Goal: Task Accomplishment & Management: Manage account settings

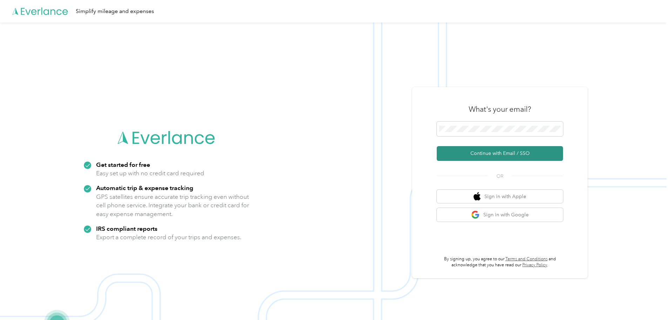
click at [548, 155] on button "Continue with Email / SSO" at bounding box center [500, 153] width 126 height 15
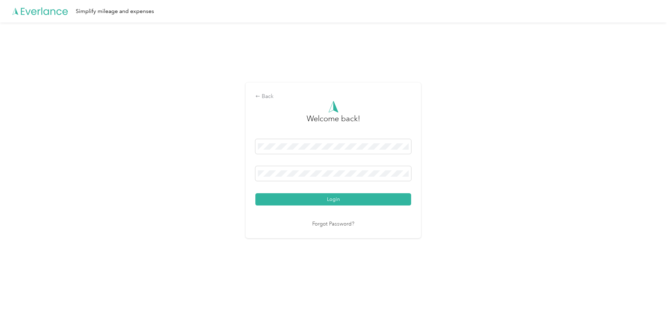
click at [319, 206] on div "Welcome back! Login Forgot Password?" at bounding box center [333, 164] width 156 height 127
click at [339, 206] on div "Welcome back! Login Forgot Password?" at bounding box center [333, 164] width 156 height 127
click at [335, 200] on button "Login" at bounding box center [333, 199] width 156 height 12
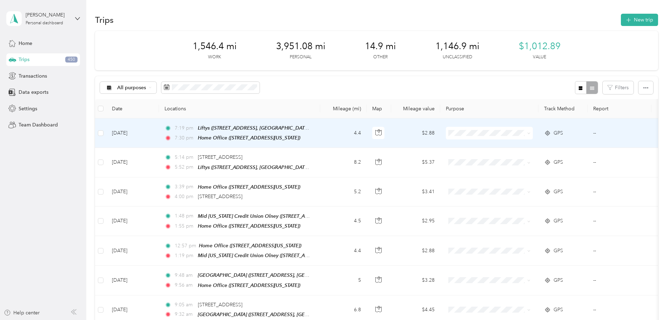
click at [521, 136] on span at bounding box center [489, 133] width 87 height 13
click at [536, 157] on span "Personal" at bounding box center [542, 157] width 65 height 7
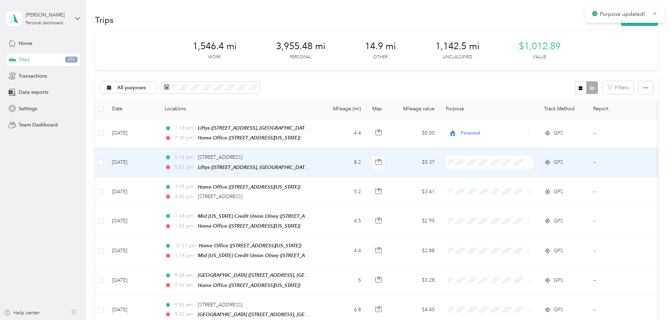
click at [524, 191] on li "Personal" at bounding box center [535, 187] width 87 height 12
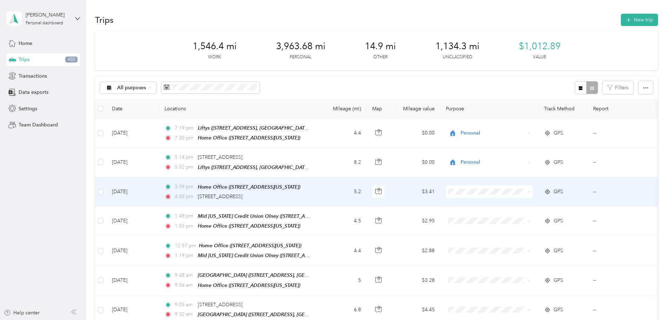
click at [523, 215] on span "Personal" at bounding box center [542, 215] width 65 height 7
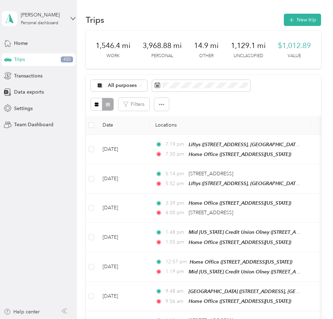
click at [64, 309] on icon at bounding box center [63, 311] width 3 height 5
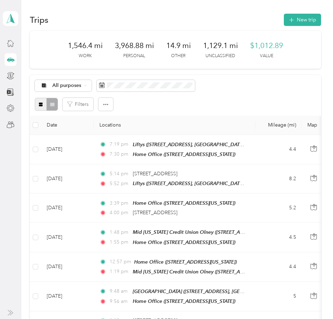
click at [38, 106] on icon "button" at bounding box center [40, 104] width 5 height 5
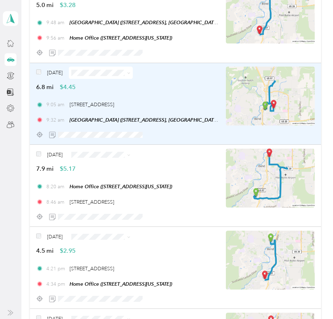
scroll to position [561, 0]
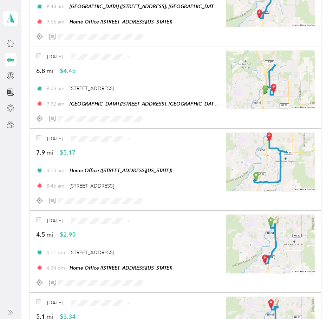
click at [108, 155] on ol "Work Personal Consultant Other Charity Medical Moving Commute" at bounding box center [115, 195] width 64 height 98
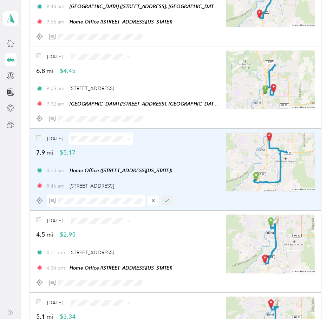
click at [165, 203] on icon "button" at bounding box center [166, 200] width 5 height 5
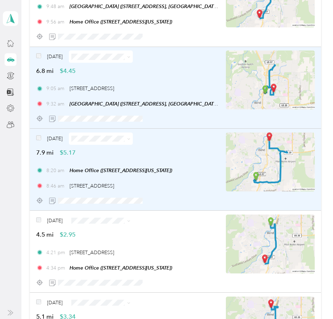
click at [107, 60] on span at bounding box center [101, 57] width 64 height 12
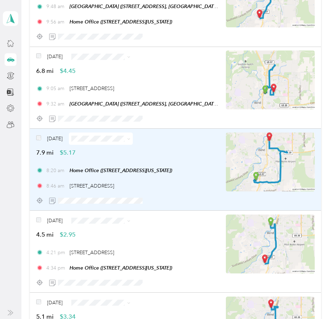
click at [119, 82] on span "Personal" at bounding box center [121, 81] width 42 height 7
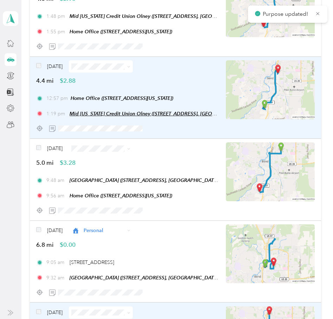
scroll to position [386, 0]
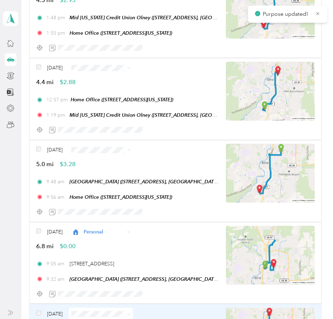
click at [114, 169] on ol "Work Personal Consultant Other Charity Medical Moving Commute" at bounding box center [115, 206] width 64 height 98
click at [109, 174] on span "Personal" at bounding box center [121, 175] width 42 height 7
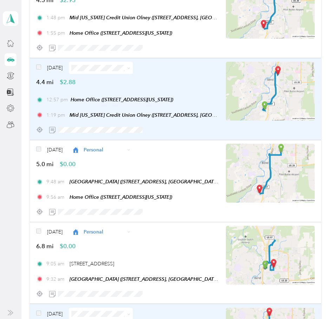
click at [282, 88] on img at bounding box center [270, 91] width 89 height 59
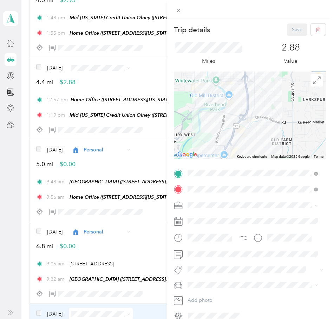
drag, startPoint x: 262, startPoint y: 105, endPoint x: 247, endPoint y: 154, distance: 51.5
click at [247, 153] on div at bounding box center [250, 116] width 152 height 88
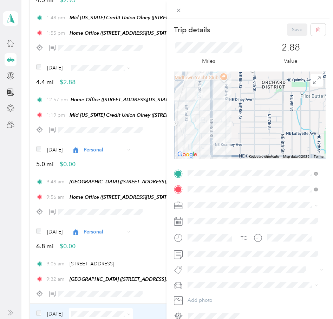
drag, startPoint x: 250, startPoint y: 124, endPoint x: 274, endPoint y: 129, distance: 24.4
click at [288, 132] on div at bounding box center [250, 116] width 152 height 88
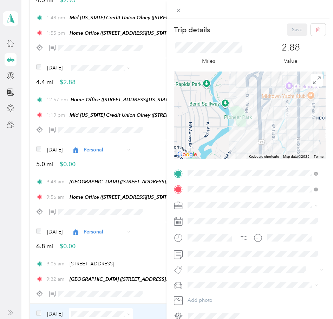
drag, startPoint x: 281, startPoint y: 121, endPoint x: 207, endPoint y: 128, distance: 74.3
click at [279, 122] on img at bounding box center [286, 114] width 14 height 14
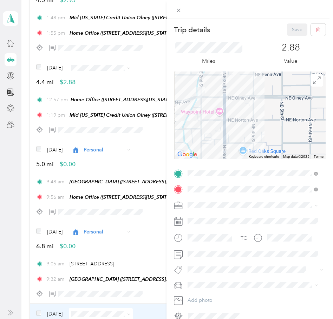
drag, startPoint x: 216, startPoint y: 130, endPoint x: 247, endPoint y: 103, distance: 41.2
click at [246, 103] on div at bounding box center [250, 116] width 152 height 88
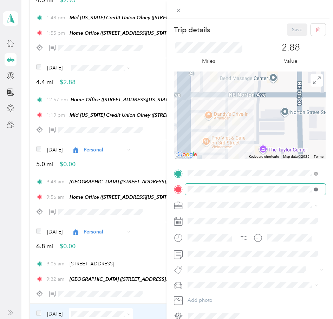
click at [315, 189] on icon at bounding box center [316, 190] width 4 height 4
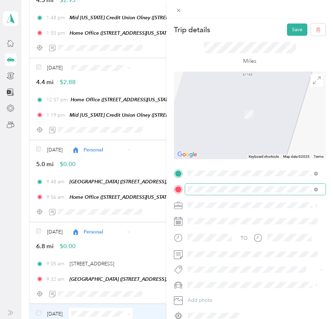
click at [228, 217] on span "[STREET_ADDRESS][US_STATE]" at bounding box center [236, 215] width 70 height 6
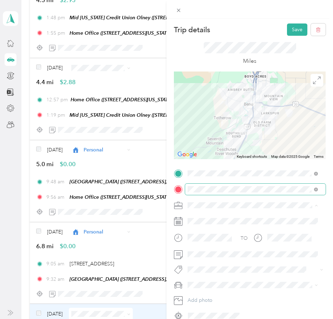
click at [204, 229] on span "Personal" at bounding box center [199, 230] width 19 height 6
click at [291, 29] on button "Save" at bounding box center [297, 30] width 20 height 12
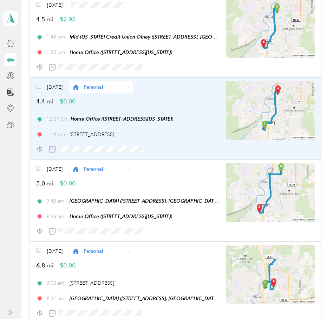
scroll to position [351, 0]
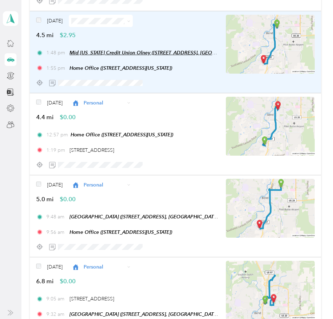
click at [143, 52] on span "Mid [US_STATE] Credit Union Olney ([STREET_ADDRESS], [GEOGRAPHIC_DATA], [US_STA…" at bounding box center [173, 53] width 208 height 6
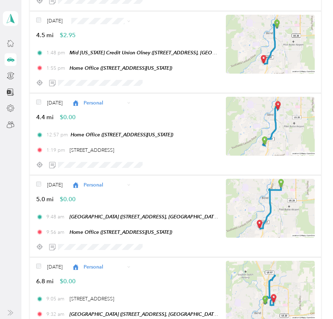
click at [94, 40] on div "Mid [US_STATE] Credit Union Olney ([STREET_ADDRESS], [GEOGRAPHIC_DATA], [US_STA…" at bounding box center [176, 26] width 218 height 42
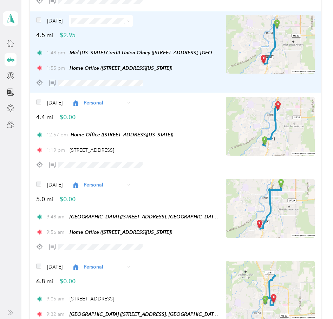
click at [202, 52] on span "Mid [US_STATE] Credit Union Olney ([STREET_ADDRESS], [GEOGRAPHIC_DATA], [US_STA…" at bounding box center [173, 53] width 208 height 6
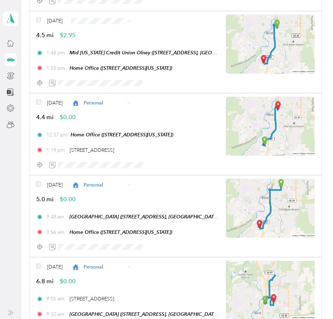
click at [85, 35] on button "Edit Place" at bounding box center [92, 35] width 40 height 12
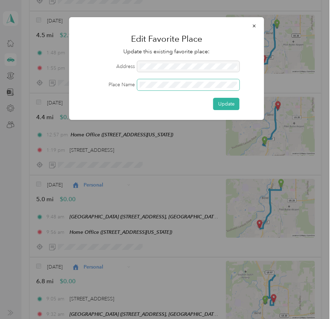
click at [91, 90] on div "Place Name" at bounding box center [166, 84] width 175 height 11
drag, startPoint x: 241, startPoint y: 105, endPoint x: 227, endPoint y: 103, distance: 13.4
click at [234, 106] on div "Update" at bounding box center [166, 104] width 175 height 12
click at [227, 103] on button "Update" at bounding box center [226, 104] width 26 height 12
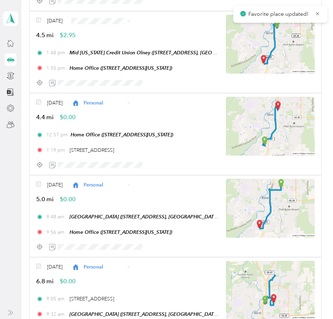
click at [224, 100] on div "Edit Favorite Place Update this existing favorite place: Address Place Name Upd…" at bounding box center [263, 50] width 195 height 105
click at [111, 45] on span "Personal" at bounding box center [121, 45] width 42 height 7
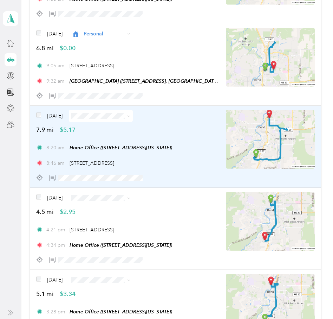
scroll to position [596, 0]
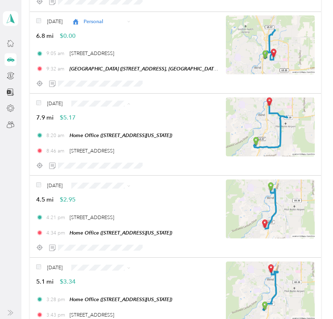
click at [110, 116] on span "Work" at bounding box center [121, 116] width 42 height 7
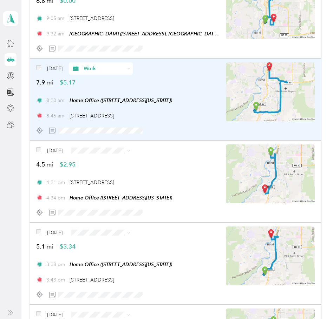
scroll to position [666, 0]
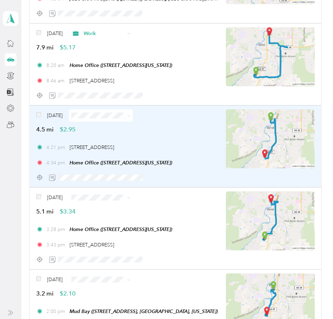
click at [293, 134] on img at bounding box center [270, 138] width 89 height 59
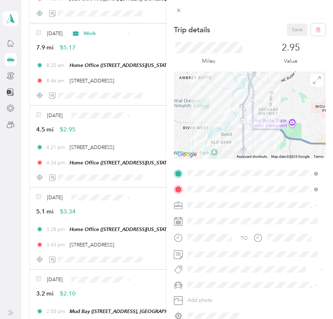
drag, startPoint x: 200, startPoint y: 146, endPoint x: 226, endPoint y: 135, distance: 28.6
click at [190, 155] on div "Keyboard shortcuts Map Data Map data ©2025 Google Map data ©2025 Google 1 km Cl…" at bounding box center [250, 116] width 152 height 88
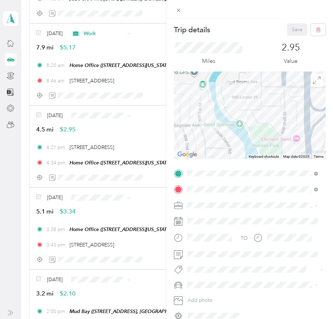
click at [254, 133] on div at bounding box center [250, 116] width 152 height 88
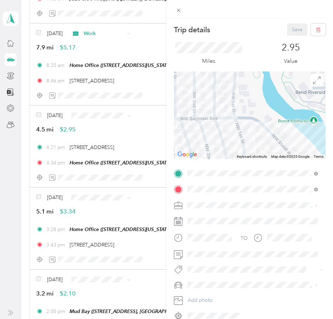
drag, startPoint x: 209, startPoint y: 126, endPoint x: 237, endPoint y: 128, distance: 27.8
click at [237, 128] on div at bounding box center [250, 116] width 152 height 88
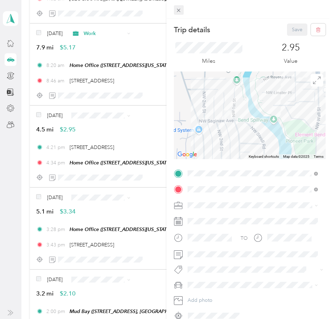
click at [178, 11] on icon at bounding box center [179, 11] width 4 height 4
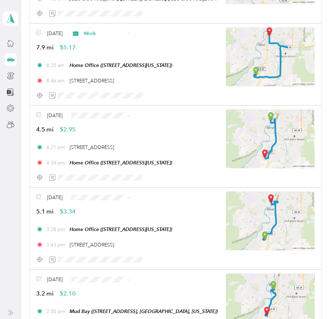
click at [110, 130] on span "Work" at bounding box center [121, 128] width 42 height 7
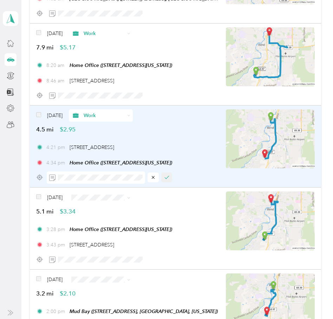
click at [164, 177] on icon "button" at bounding box center [166, 177] width 5 height 5
click at [109, 210] on span "Work" at bounding box center [121, 210] width 42 height 7
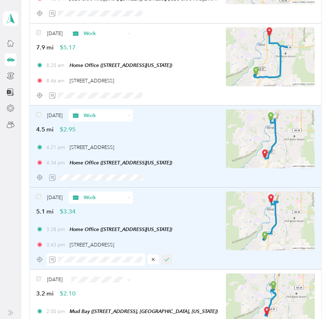
click at [165, 259] on icon "button" at bounding box center [166, 259] width 5 height 5
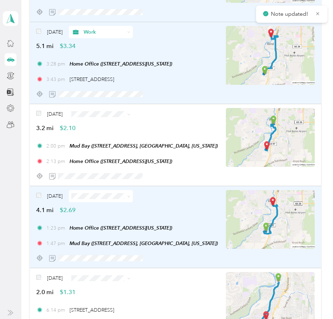
scroll to position [842, 0]
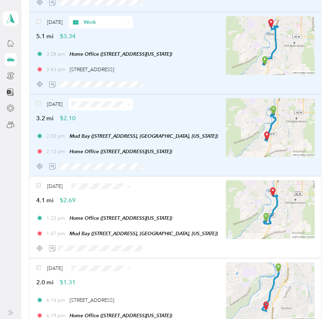
click at [103, 108] on span at bounding box center [101, 104] width 64 height 12
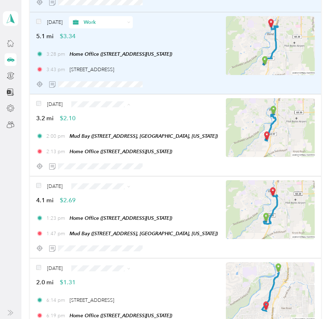
click at [123, 127] on span "Personal" at bounding box center [121, 129] width 42 height 7
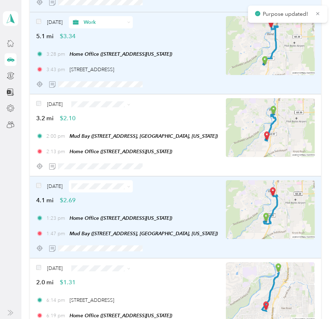
click at [98, 190] on span at bounding box center [101, 186] width 64 height 12
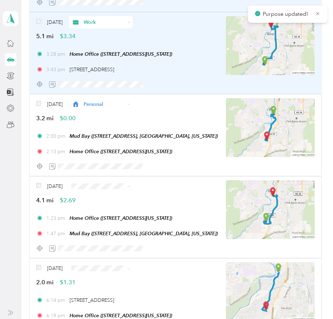
click at [114, 210] on span "Personal" at bounding box center [121, 211] width 42 height 7
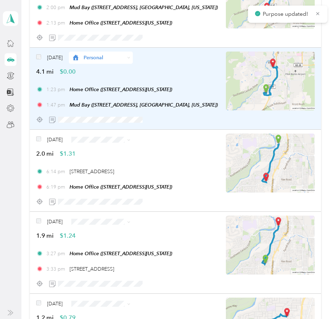
scroll to position [982, 0]
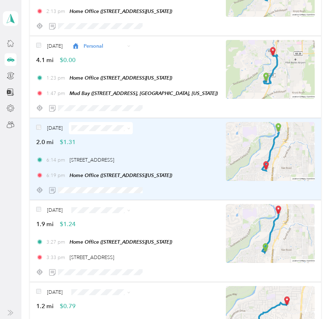
click at [287, 140] on img at bounding box center [270, 151] width 89 height 59
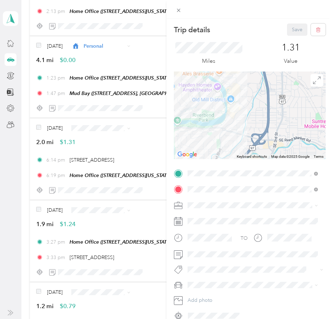
drag, startPoint x: 252, startPoint y: 94, endPoint x: 241, endPoint y: 149, distance: 55.4
click at [234, 162] on div "Trip details Save This trip cannot be edited because it is either under review,…" at bounding box center [250, 173] width 152 height 298
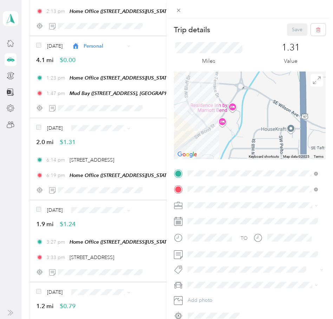
drag, startPoint x: 225, startPoint y: 141, endPoint x: 306, endPoint y: 133, distance: 81.2
click at [306, 133] on div at bounding box center [250, 116] width 152 height 88
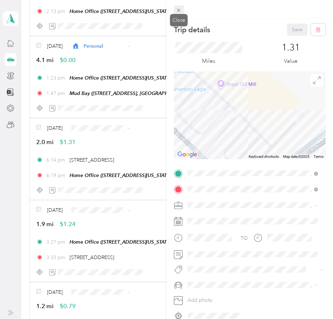
click at [175, 12] on span at bounding box center [179, 10] width 10 height 10
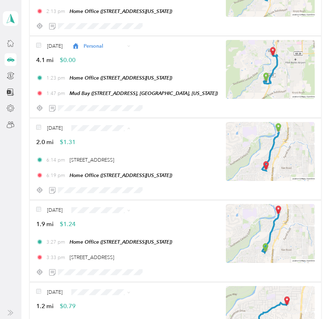
click at [112, 152] on span "Personal" at bounding box center [121, 153] width 42 height 7
click at [114, 234] on span "Personal" at bounding box center [121, 235] width 42 height 7
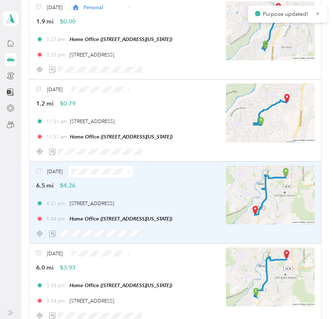
scroll to position [1193, 0]
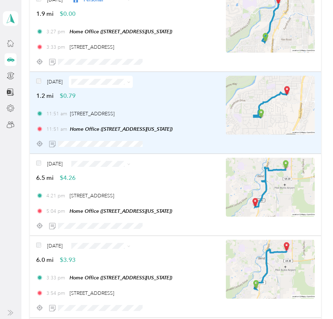
click at [277, 101] on img at bounding box center [270, 105] width 89 height 59
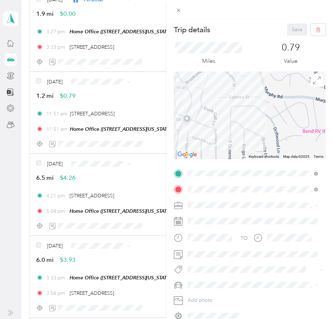
drag, startPoint x: 296, startPoint y: 83, endPoint x: 221, endPoint y: 148, distance: 99.7
click at [221, 149] on div at bounding box center [250, 116] width 152 height 88
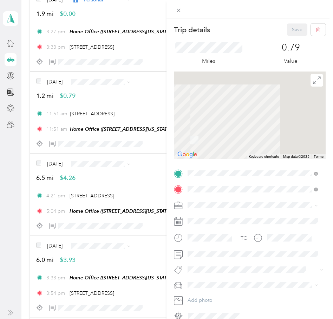
drag, startPoint x: 252, startPoint y: 134, endPoint x: 299, endPoint y: 96, distance: 59.7
click at [299, 98] on div at bounding box center [250, 116] width 152 height 88
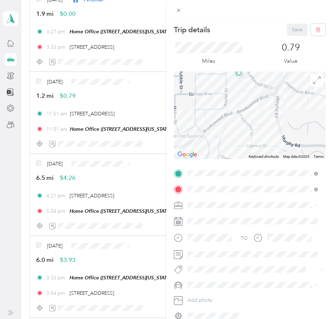
drag, startPoint x: 245, startPoint y: 108, endPoint x: 301, endPoint y: 102, distance: 56.4
click at [314, 106] on div at bounding box center [250, 116] width 152 height 88
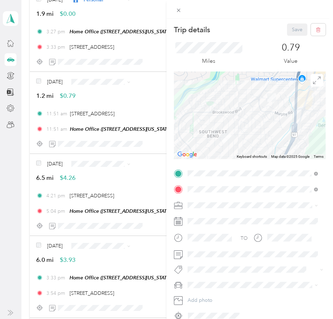
drag, startPoint x: 239, startPoint y: 144, endPoint x: 231, endPoint y: 122, distance: 23.0
click at [231, 122] on div at bounding box center [250, 116] width 152 height 88
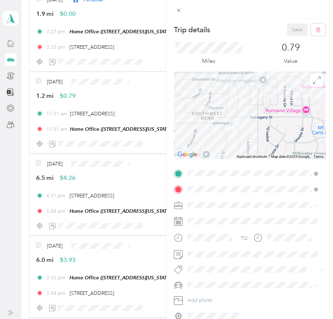
drag, startPoint x: 232, startPoint y: 126, endPoint x: 260, endPoint y: 106, distance: 34.8
click at [260, 106] on div at bounding box center [250, 116] width 152 height 88
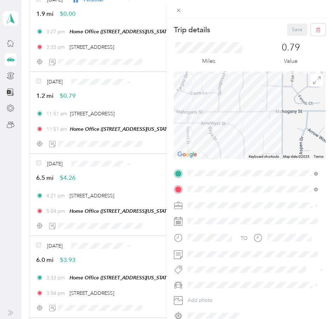
drag, startPoint x: 250, startPoint y: 145, endPoint x: 257, endPoint y: 132, distance: 14.6
click at [257, 132] on div at bounding box center [250, 116] width 152 height 88
click at [181, 12] on icon at bounding box center [178, 10] width 6 height 6
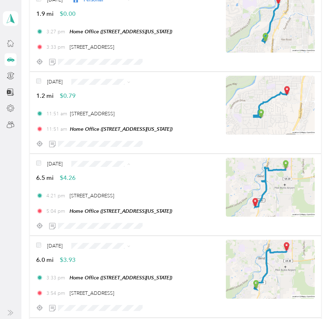
click at [113, 216] on li "Other" at bounding box center [115, 214] width 64 height 12
click at [113, 188] on li "Other" at bounding box center [115, 184] width 64 height 12
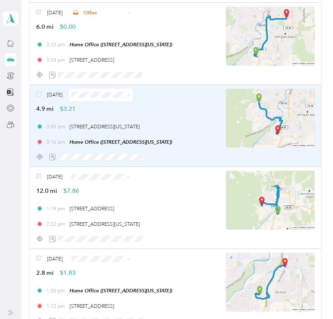
scroll to position [1438, 0]
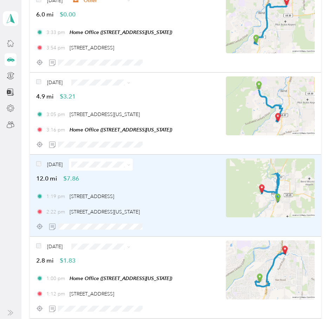
click at [264, 192] on img at bounding box center [270, 188] width 89 height 59
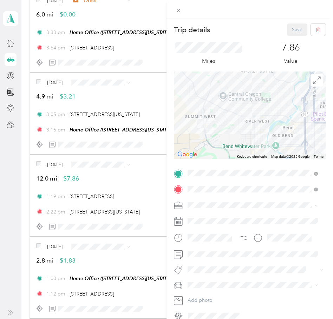
drag, startPoint x: 241, startPoint y: 122, endPoint x: 238, endPoint y: 148, distance: 26.8
click at [238, 148] on div at bounding box center [250, 116] width 152 height 88
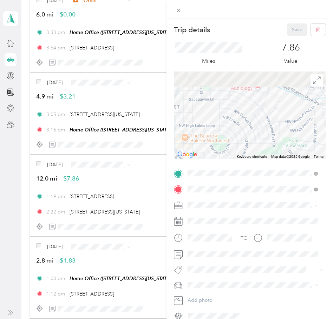
drag, startPoint x: 287, startPoint y: 112, endPoint x: 236, endPoint y: 137, distance: 56.5
click at [223, 151] on div at bounding box center [250, 116] width 152 height 88
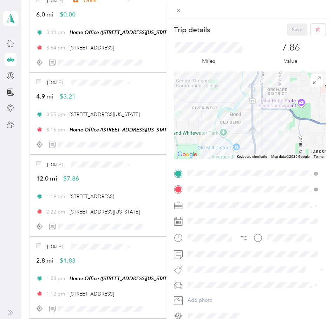
drag, startPoint x: 229, startPoint y: 109, endPoint x: 224, endPoint y: 103, distance: 7.7
click at [224, 103] on div at bounding box center [250, 116] width 152 height 88
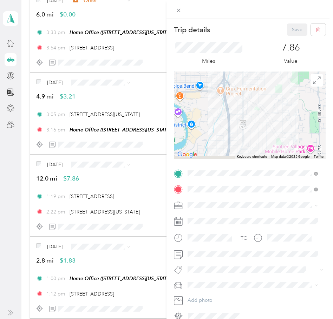
drag, startPoint x: 274, startPoint y: 132, endPoint x: 244, endPoint y: 73, distance: 66.0
click at [250, 73] on div at bounding box center [250, 116] width 152 height 88
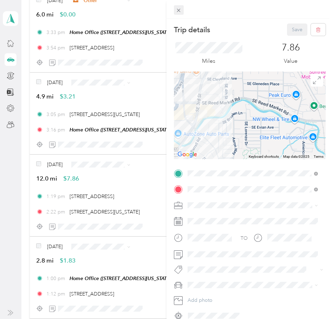
click at [177, 9] on icon at bounding box center [178, 10] width 6 height 6
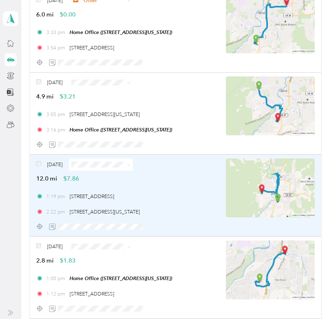
click at [101, 169] on span at bounding box center [101, 165] width 64 height 12
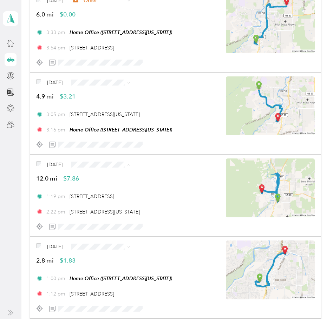
click at [124, 193] on li "Personal" at bounding box center [115, 190] width 64 height 12
click at [121, 107] on span "Personal" at bounding box center [121, 107] width 42 height 7
click at [110, 163] on li "Personal" at bounding box center [115, 160] width 64 height 12
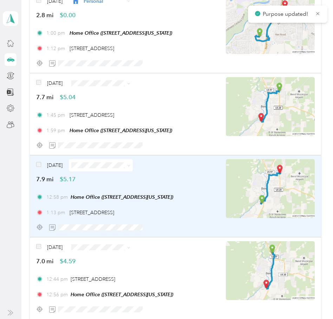
scroll to position [1719, 0]
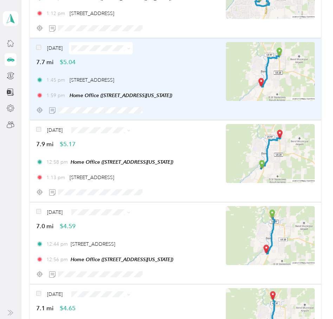
click at [282, 64] on img at bounding box center [270, 71] width 89 height 59
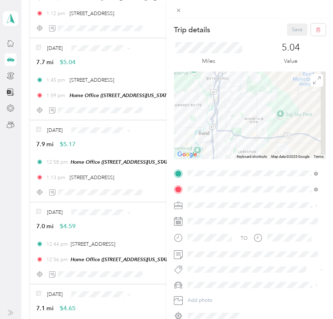
drag, startPoint x: 263, startPoint y: 130, endPoint x: 263, endPoint y: 159, distance: 28.4
click at [263, 158] on div "Keyboard shortcuts Map Data Map data ©2025 Google Map data ©2025 Google 2 km Cl…" at bounding box center [250, 116] width 152 height 88
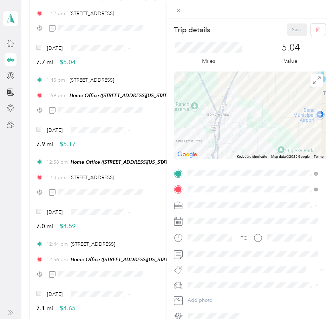
drag, startPoint x: 250, startPoint y: 127, endPoint x: 241, endPoint y: 142, distance: 18.4
click at [241, 142] on div at bounding box center [250, 116] width 152 height 88
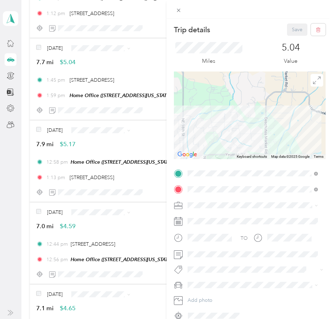
drag, startPoint x: 259, startPoint y: 146, endPoint x: 223, endPoint y: 99, distance: 59.5
click at [224, 100] on div at bounding box center [250, 116] width 152 height 88
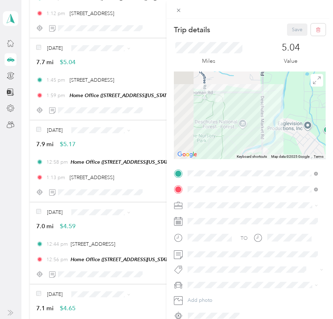
drag, startPoint x: 221, startPoint y: 108, endPoint x: 257, endPoint y: 106, distance: 36.2
click at [269, 106] on div at bounding box center [250, 116] width 152 height 88
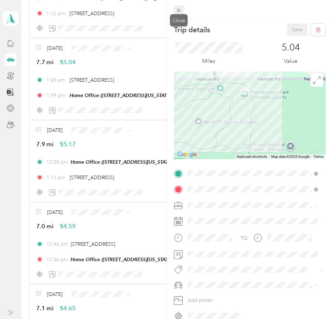
click at [179, 11] on icon at bounding box center [178, 10] width 6 height 6
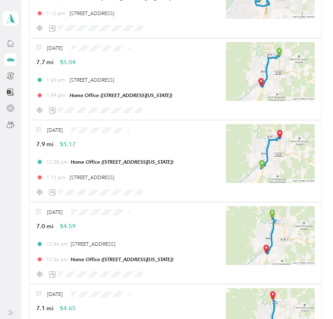
click at [123, 74] on span "Personal" at bounding box center [121, 72] width 42 height 7
click at [116, 157] on li "Personal" at bounding box center [115, 155] width 64 height 12
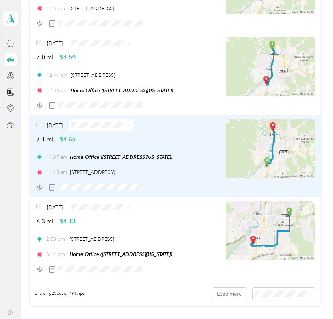
scroll to position [1894, 0]
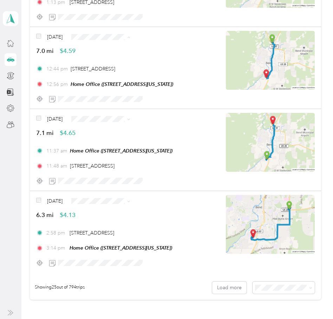
click at [117, 87] on span "Other" at bounding box center [121, 86] width 42 height 7
click at [115, 166] on span "Other" at bounding box center [121, 168] width 42 height 7
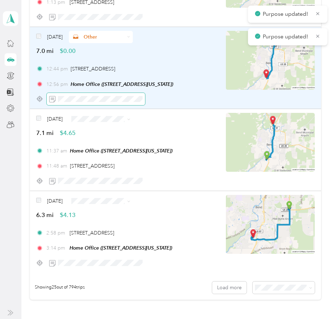
click at [79, 95] on span at bounding box center [96, 99] width 98 height 12
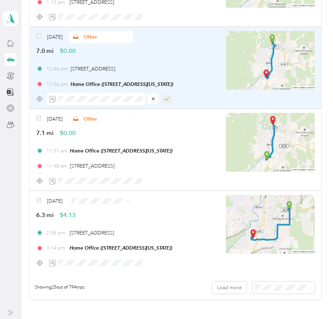
click at [164, 99] on icon "button" at bounding box center [166, 98] width 5 height 5
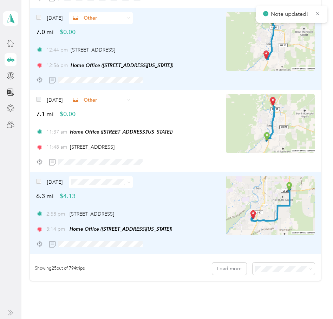
scroll to position [1929, 0]
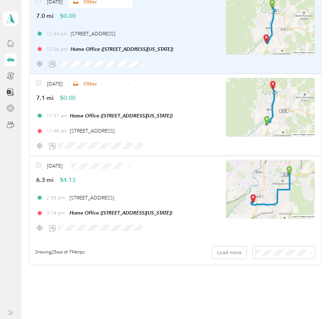
click at [227, 259] on div "Showing 25 out of 794 trips Load more" at bounding box center [175, 252] width 290 height 25
click at [227, 254] on button "Load more" at bounding box center [229, 253] width 34 height 12
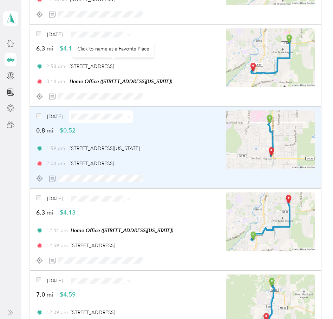
scroll to position [2070, 0]
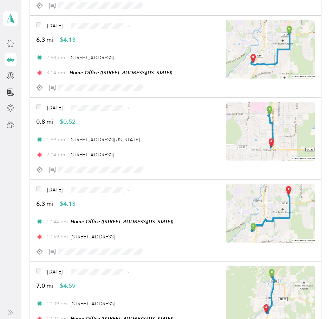
click at [114, 46] on li "Personal" at bounding box center [115, 51] width 64 height 12
click at [110, 133] on span "Personal" at bounding box center [121, 132] width 42 height 7
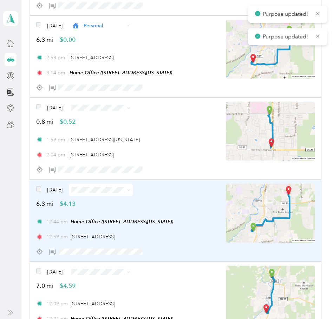
click at [107, 193] on span at bounding box center [101, 190] width 64 height 12
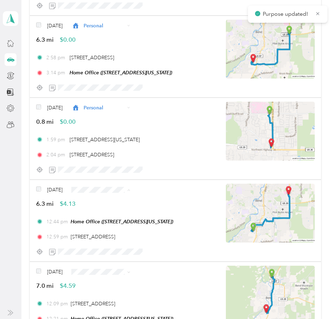
click at [118, 213] on span "Personal" at bounding box center [121, 215] width 42 height 7
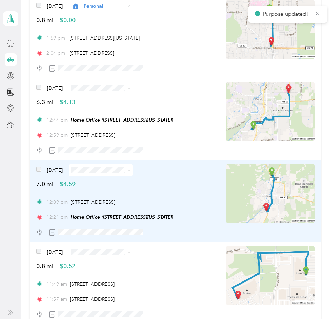
scroll to position [2175, 0]
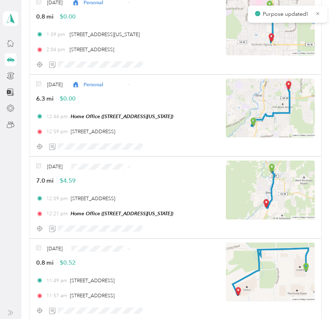
click at [114, 193] on span "Personal" at bounding box center [121, 191] width 42 height 7
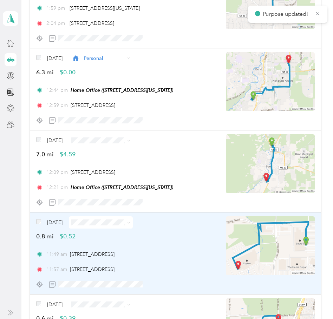
scroll to position [2245, 0]
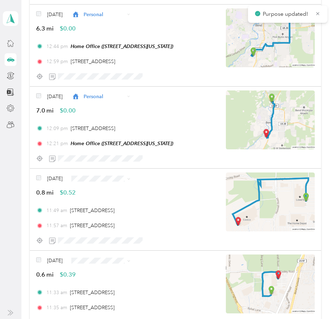
drag, startPoint x: 117, startPoint y: 202, endPoint x: 112, endPoint y: 199, distance: 5.4
click at [116, 202] on span "Personal" at bounding box center [121, 203] width 42 height 7
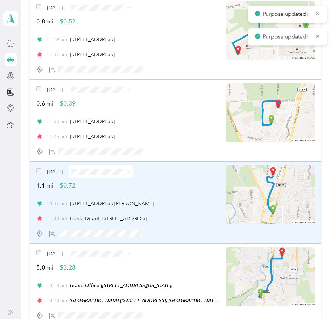
scroll to position [2420, 0]
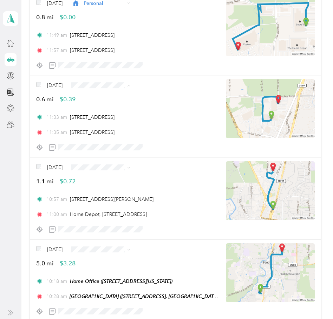
click at [118, 111] on span "Personal" at bounding box center [121, 110] width 42 height 7
drag, startPoint x: 115, startPoint y: 190, endPoint x: 111, endPoint y: 188, distance: 4.4
click at [115, 190] on span "Personal" at bounding box center [121, 191] width 42 height 7
click at [115, 159] on span "Personal" at bounding box center [121, 162] width 42 height 7
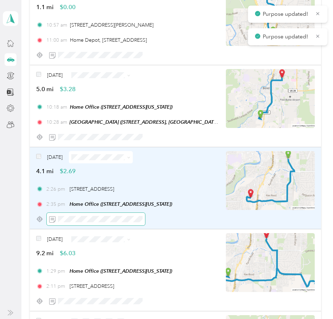
scroll to position [2596, 0]
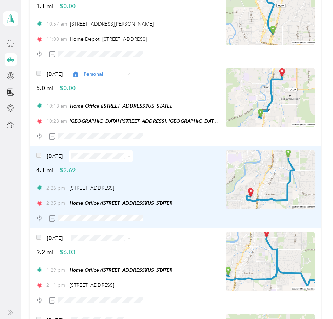
click at [283, 167] on img at bounding box center [270, 179] width 89 height 59
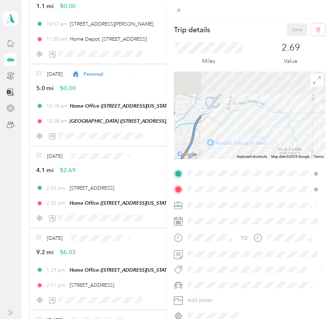
drag, startPoint x: 288, startPoint y: 92, endPoint x: 272, endPoint y: 130, distance: 41.8
click at [271, 152] on div at bounding box center [250, 116] width 152 height 88
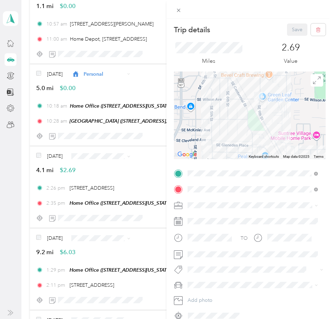
drag, startPoint x: 254, startPoint y: 136, endPoint x: 258, endPoint y: 135, distance: 4.0
click at [254, 140] on div at bounding box center [250, 116] width 152 height 88
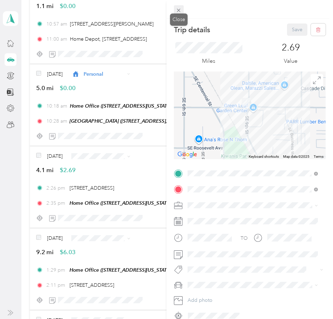
click at [177, 11] on icon at bounding box center [178, 10] width 6 height 6
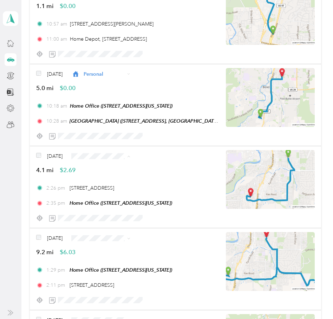
click at [118, 182] on span "Personal" at bounding box center [121, 181] width 42 height 7
click at [115, 152] on span "Personal" at bounding box center [121, 151] width 42 height 7
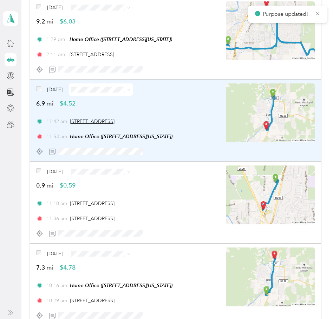
scroll to position [2841, 0]
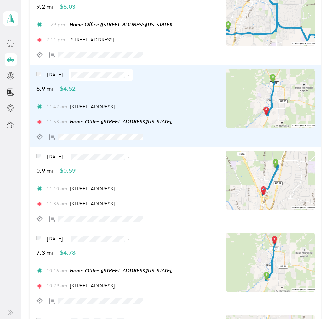
click at [278, 93] on img at bounding box center [270, 98] width 89 height 59
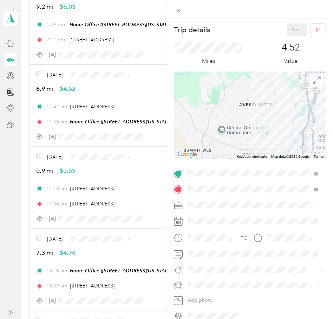
drag, startPoint x: 299, startPoint y: 91, endPoint x: 266, endPoint y: 129, distance: 50.3
click at [260, 134] on div at bounding box center [250, 116] width 152 height 88
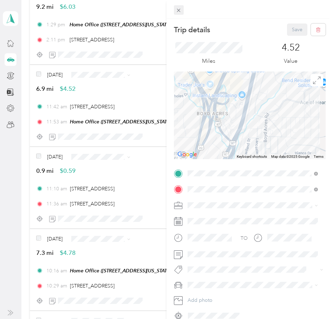
click at [180, 11] on icon at bounding box center [178, 10] width 6 height 6
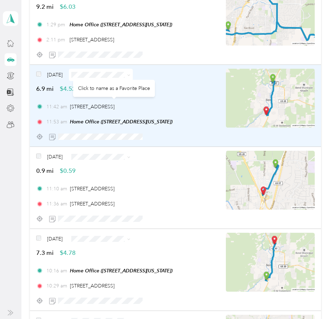
click at [104, 80] on div "Click to name as a Favorite Place" at bounding box center [114, 88] width 82 height 17
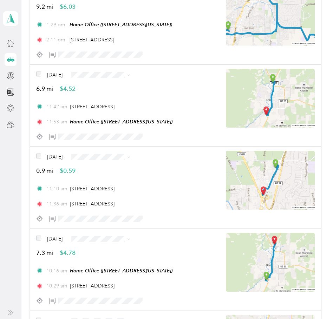
click at [112, 101] on span "Personal" at bounding box center [121, 99] width 42 height 7
click at [115, 183] on span "Personal" at bounding box center [121, 181] width 42 height 7
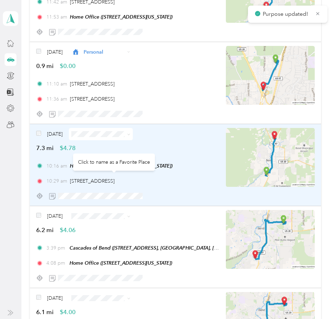
scroll to position [2947, 0]
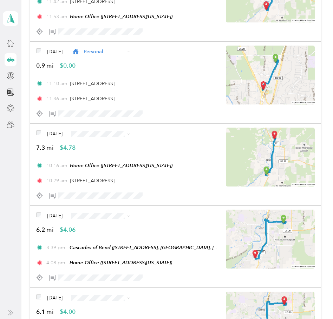
click at [115, 158] on span "Personal" at bounding box center [121, 158] width 42 height 7
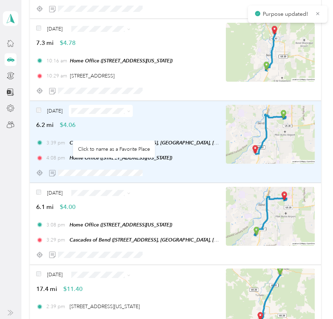
scroll to position [3052, 0]
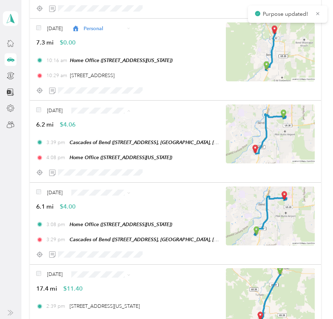
click at [107, 122] on span "Work" at bounding box center [121, 123] width 42 height 7
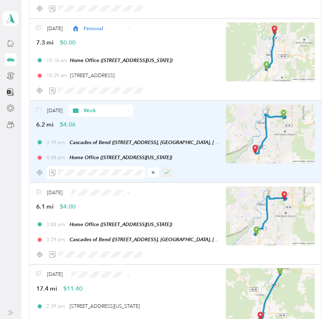
click at [163, 173] on button "button" at bounding box center [166, 173] width 11 height 10
click at [111, 207] on span "Work" at bounding box center [121, 205] width 42 height 7
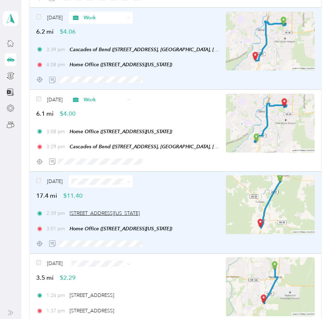
scroll to position [3157, 0]
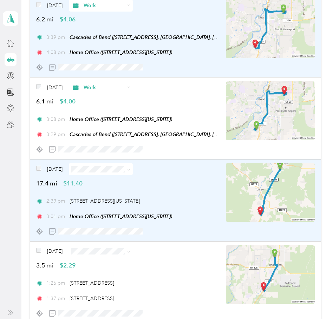
click at [293, 186] on img at bounding box center [270, 192] width 89 height 59
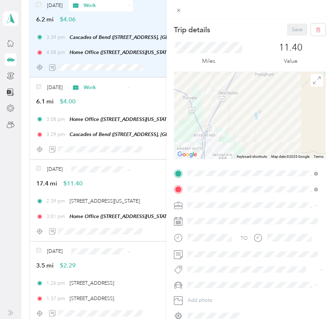
drag, startPoint x: 274, startPoint y: 91, endPoint x: 255, endPoint y: 155, distance: 67.3
click at [255, 157] on div "Keyboard shortcuts Map Data Map data ©2025 Google Map data ©2025 Google 2 km Cl…" at bounding box center [250, 116] width 152 height 88
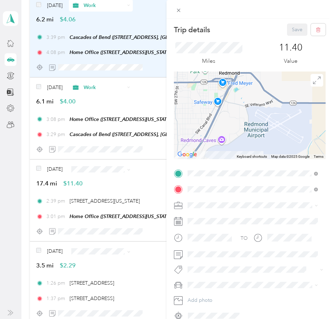
drag, startPoint x: 227, startPoint y: 146, endPoint x: 262, endPoint y: 112, distance: 49.4
click at [262, 112] on div at bounding box center [250, 116] width 152 height 88
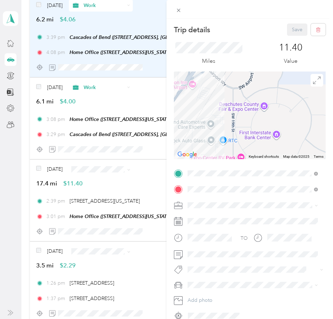
drag, startPoint x: 216, startPoint y: 109, endPoint x: 233, endPoint y: 133, distance: 30.0
click at [232, 133] on div at bounding box center [250, 116] width 152 height 88
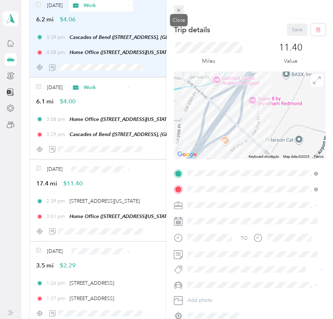
click at [178, 10] on icon at bounding box center [179, 11] width 4 height 4
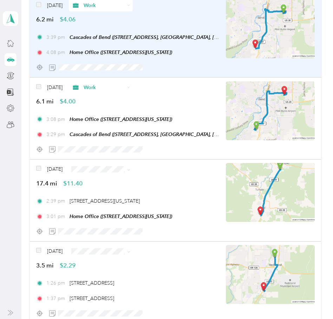
click at [115, 185] on li "Work" at bounding box center [115, 182] width 64 height 12
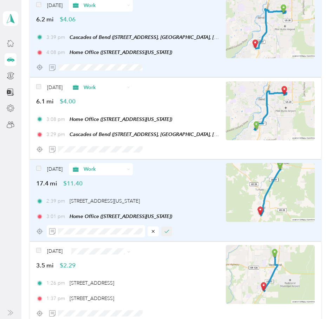
click at [168, 228] on button "button" at bounding box center [166, 232] width 11 height 10
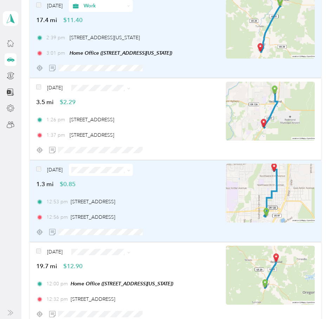
scroll to position [3332, 0]
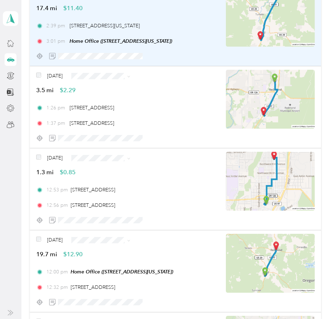
click at [116, 144] on li "Work" at bounding box center [115, 141] width 64 height 12
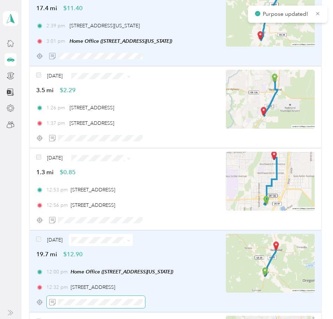
click at [79, 299] on span at bounding box center [96, 302] width 98 height 12
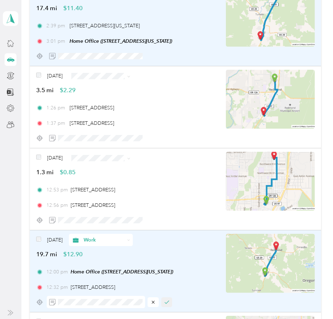
click at [167, 304] on icon "button" at bounding box center [166, 302] width 5 height 5
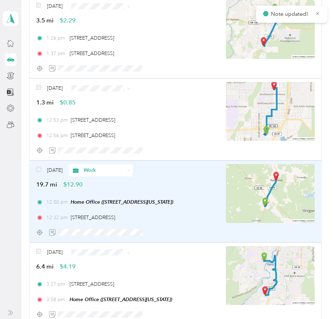
scroll to position [3403, 0]
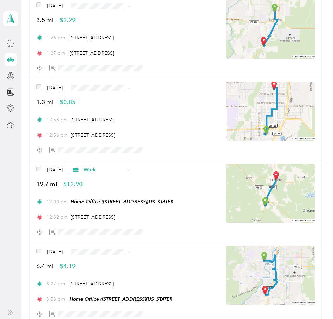
click at [115, 109] on li "Personal" at bounding box center [115, 113] width 64 height 12
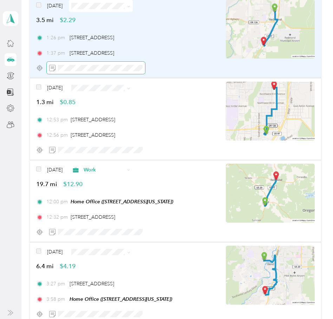
scroll to position [3227, 0]
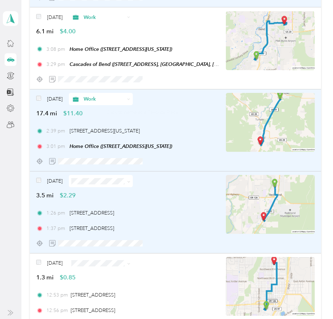
click at [116, 176] on span at bounding box center [101, 181] width 64 height 12
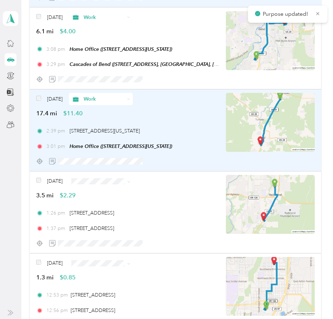
click at [111, 202] on li "Personal" at bounding box center [115, 206] width 64 height 12
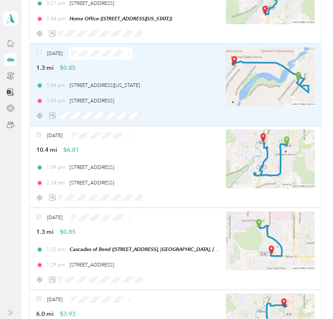
scroll to position [3718, 0]
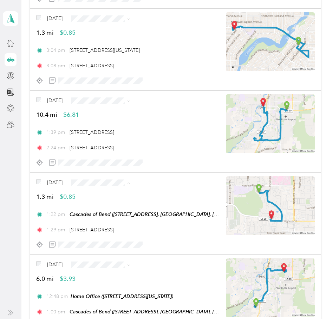
click at [117, 196] on span "Work" at bounding box center [121, 195] width 42 height 7
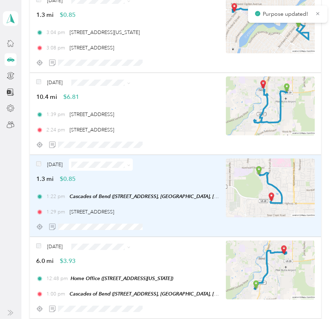
scroll to position [3753, 0]
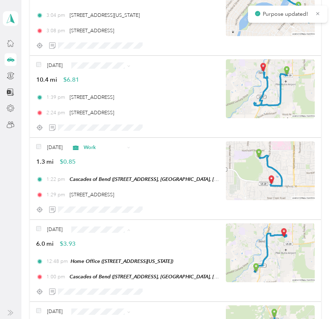
click at [115, 132] on span "Work" at bounding box center [121, 130] width 42 height 7
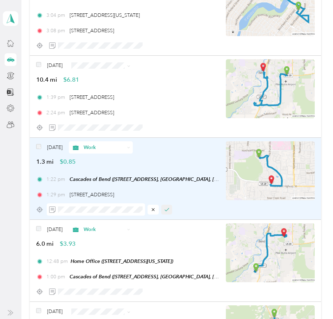
click at [166, 213] on button "button" at bounding box center [166, 210] width 11 height 10
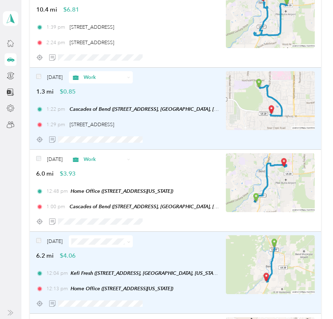
scroll to position [3859, 0]
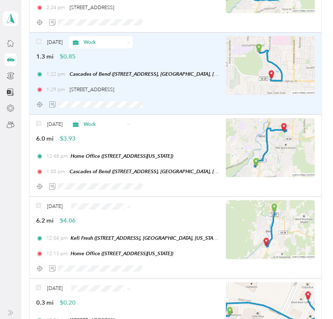
click at [114, 219] on span "Work" at bounding box center [121, 219] width 42 height 7
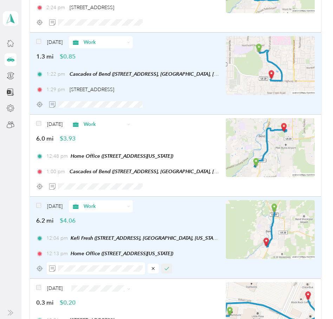
click at [167, 267] on icon "button" at bounding box center [166, 268] width 5 height 5
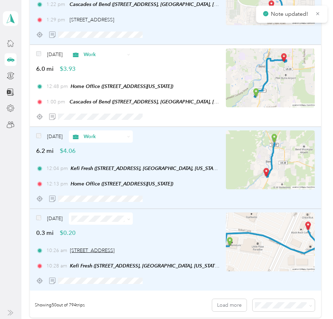
scroll to position [3929, 0]
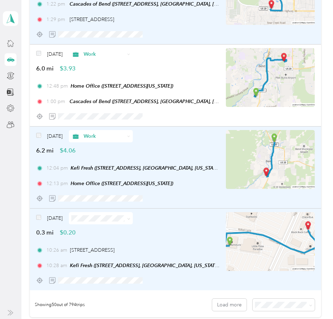
click at [114, 224] on span at bounding box center [101, 218] width 64 height 12
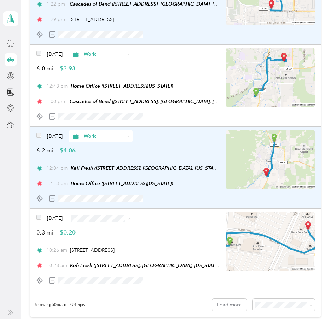
click at [120, 116] on span "Work" at bounding box center [121, 119] width 42 height 7
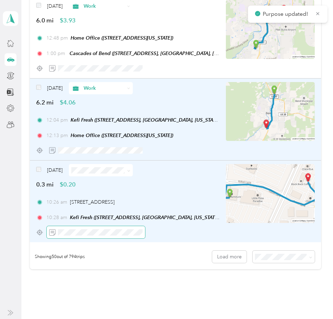
scroll to position [3999, 0]
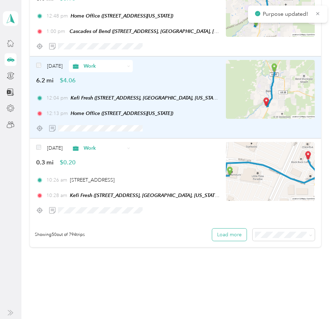
click at [228, 233] on button "Load more" at bounding box center [229, 235] width 34 height 12
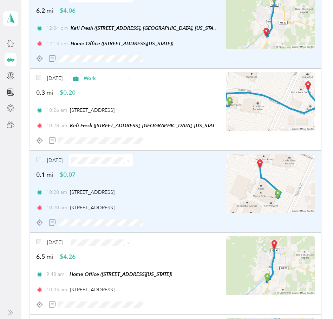
scroll to position [4069, 0]
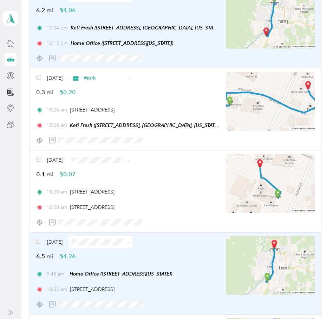
click at [100, 246] on span at bounding box center [101, 242] width 64 height 12
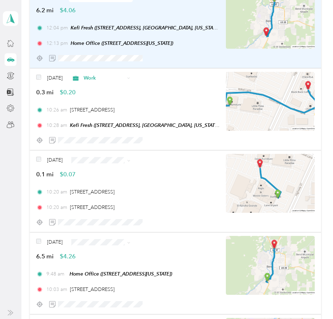
click at [123, 145] on span "Work" at bounding box center [121, 142] width 42 height 7
click at [117, 189] on li "Personal" at bounding box center [115, 185] width 64 height 12
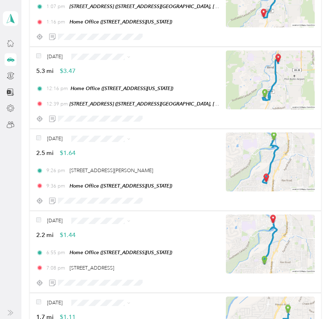
scroll to position [4595, 0]
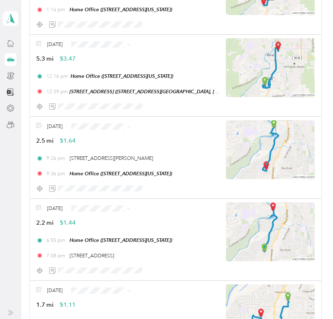
click at [120, 153] on span "Personal" at bounding box center [121, 151] width 42 height 7
click at [116, 233] on span "Personal" at bounding box center [121, 233] width 42 height 7
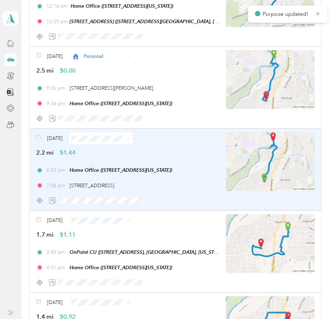
scroll to position [4700, 0]
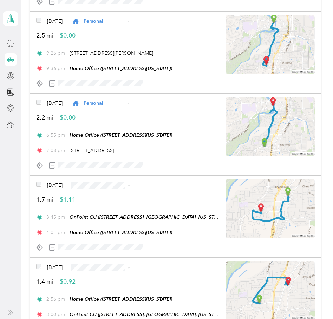
click at [120, 212] on span "Personal" at bounding box center [121, 209] width 42 height 7
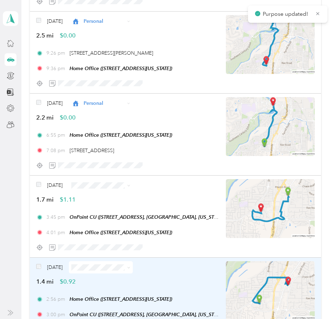
click at [102, 263] on span at bounding box center [101, 267] width 64 height 12
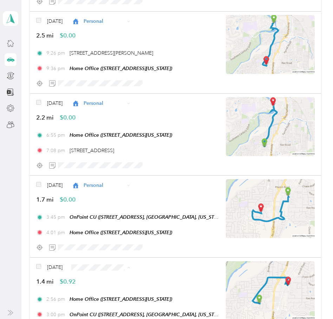
click at [116, 177] on span "Personal" at bounding box center [121, 180] width 42 height 7
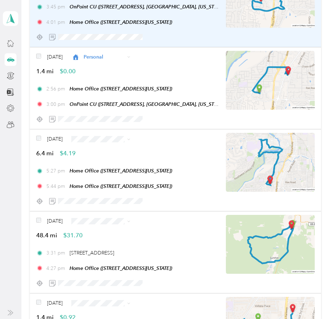
scroll to position [4946, 0]
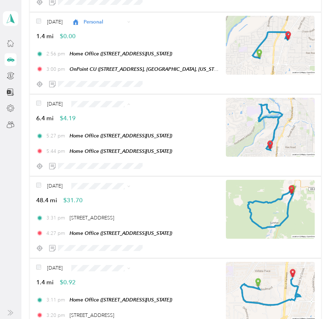
click at [121, 132] on span "Personal" at bounding box center [121, 129] width 42 height 7
click at [120, 210] on span "Personal" at bounding box center [121, 211] width 42 height 7
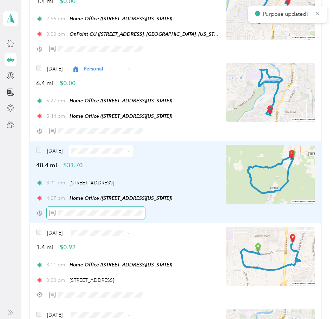
scroll to position [5051, 0]
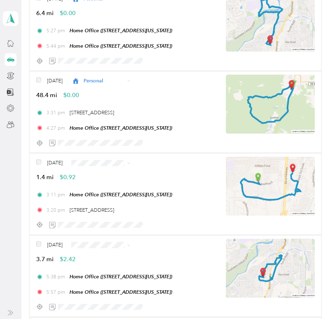
click at [119, 191] on li "Personal" at bounding box center [115, 188] width 64 height 12
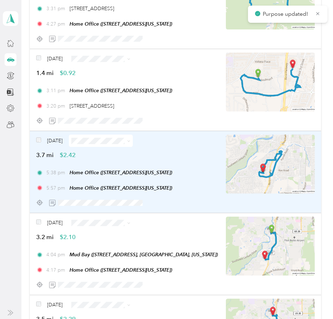
scroll to position [5156, 0]
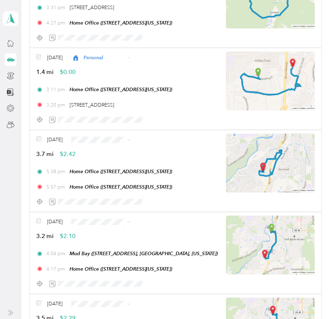
click at [121, 158] on ol "Work Personal Consultant Other Charity Medical Moving Commute" at bounding box center [115, 195] width 64 height 98
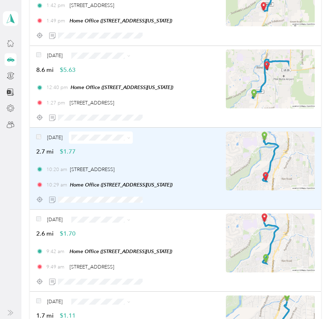
scroll to position [5823, 0]
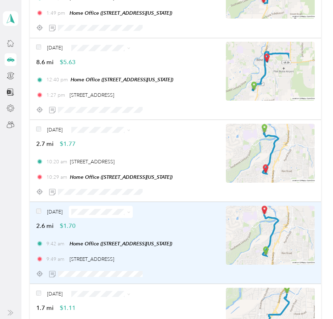
click at [106, 215] on span at bounding box center [101, 212] width 64 height 12
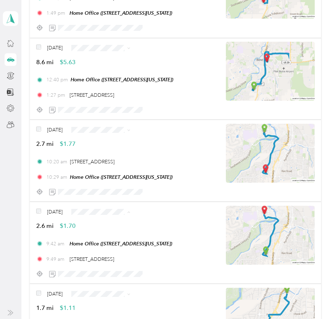
click at [115, 224] on span "Work" at bounding box center [121, 224] width 42 height 7
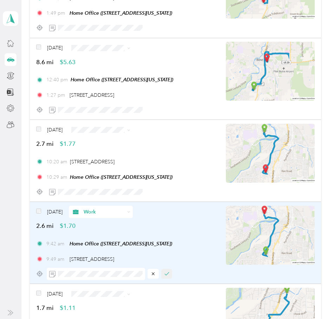
click at [166, 275] on icon "button" at bounding box center [167, 274] width 4 height 3
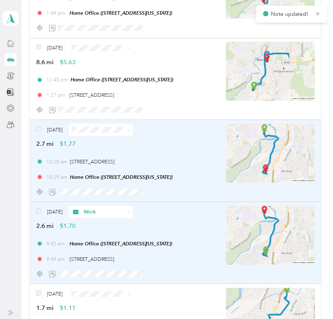
click at [100, 125] on span at bounding box center [101, 130] width 64 height 12
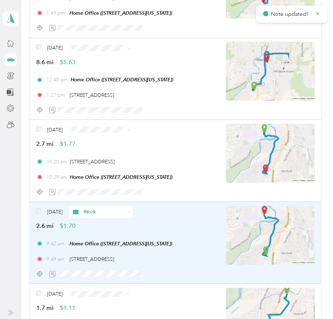
click at [115, 142] on span "Work" at bounding box center [121, 142] width 42 height 7
click at [118, 69] on li "Personal" at bounding box center [115, 73] width 64 height 12
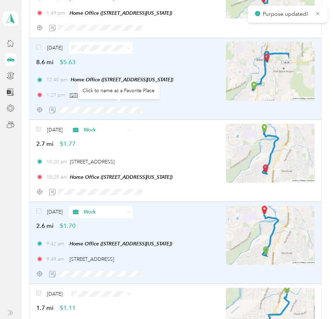
scroll to position [5683, 0]
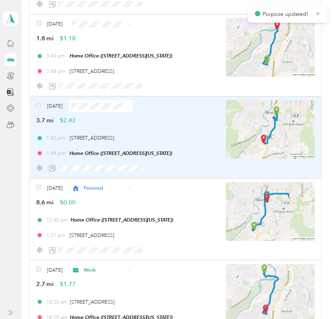
click at [105, 110] on span at bounding box center [101, 106] width 64 height 12
click at [112, 114] on div "[DATE] 3.7 mi $2.42" at bounding box center [127, 112] width 183 height 25
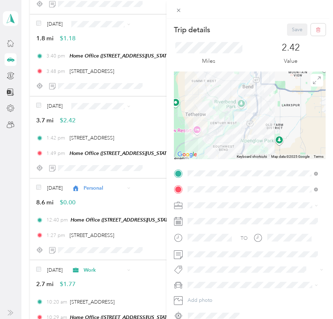
click at [212, 200] on span at bounding box center [255, 205] width 140 height 11
click at [203, 226] on div "Personal" at bounding box center [252, 229] width 125 height 7
drag, startPoint x: 295, startPoint y: 28, endPoint x: 246, endPoint y: 19, distance: 50.8
click at [295, 28] on button "Save" at bounding box center [297, 30] width 20 height 12
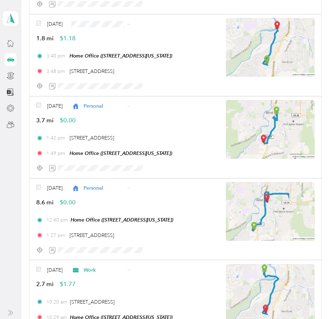
click at [115, 51] on span "Personal" at bounding box center [121, 49] width 42 height 7
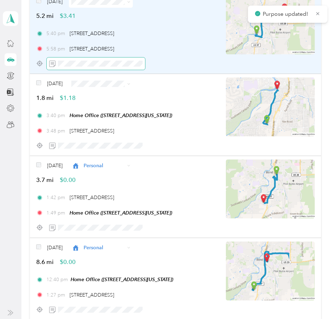
scroll to position [5612, 0]
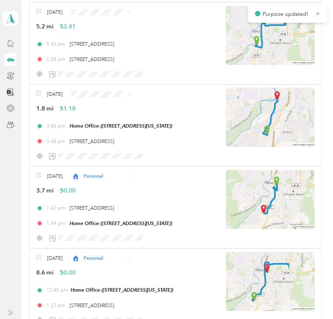
click at [120, 34] on span "Personal" at bounding box center [121, 35] width 42 height 7
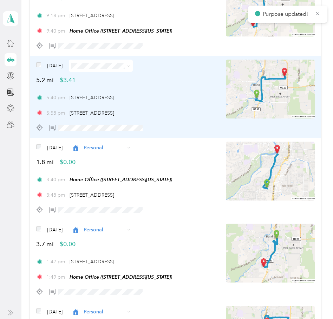
scroll to position [5507, 0]
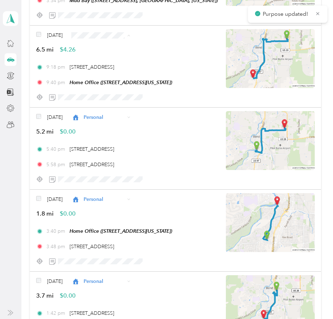
click at [112, 58] on span "Personal" at bounding box center [121, 60] width 42 height 7
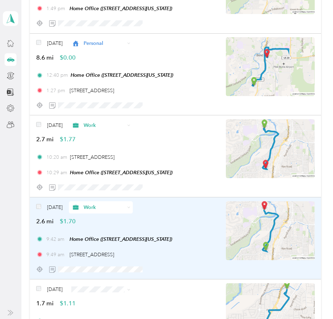
scroll to position [5998, 0]
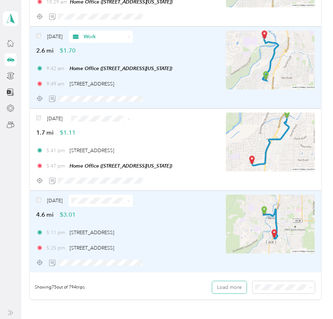
click at [236, 291] on button "Load more" at bounding box center [229, 287] width 34 height 12
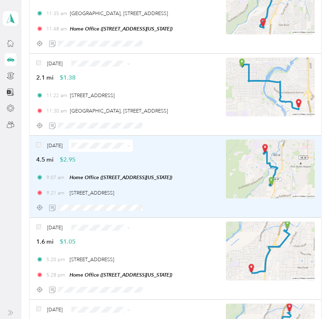
scroll to position [6384, 0]
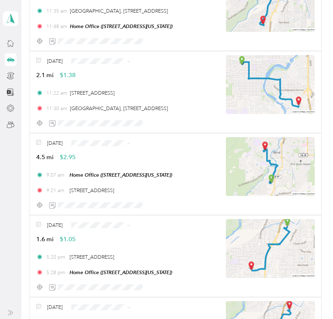
click at [105, 157] on span "Work" at bounding box center [121, 156] width 42 height 7
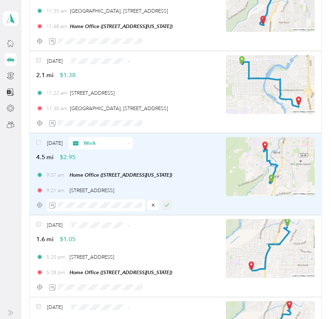
click at [166, 206] on icon "button" at bounding box center [167, 205] width 4 height 3
click at [110, 74] on span "Work" at bounding box center [121, 74] width 42 height 7
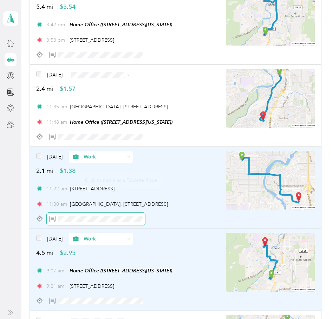
scroll to position [6279, 0]
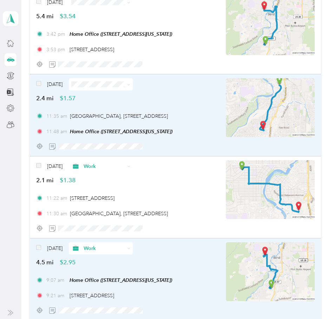
click at [305, 100] on img at bounding box center [270, 107] width 89 height 59
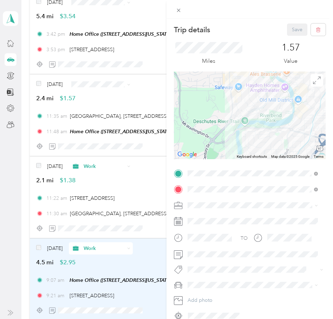
drag, startPoint x: 277, startPoint y: 104, endPoint x: 214, endPoint y: 128, distance: 67.4
click at [212, 130] on div at bounding box center [250, 116] width 152 height 88
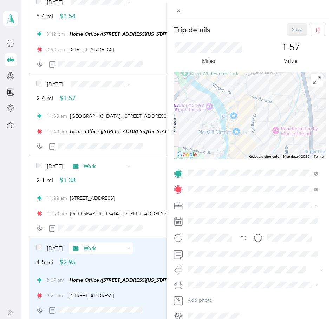
drag, startPoint x: 298, startPoint y: 102, endPoint x: 239, endPoint y: 115, distance: 60.0
click at [230, 123] on div at bounding box center [250, 116] width 152 height 88
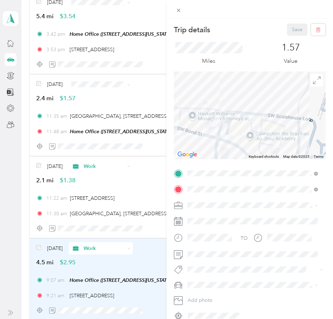
drag, startPoint x: 202, startPoint y: 129, endPoint x: 247, endPoint y: 132, distance: 44.7
click at [247, 132] on div at bounding box center [250, 116] width 152 height 88
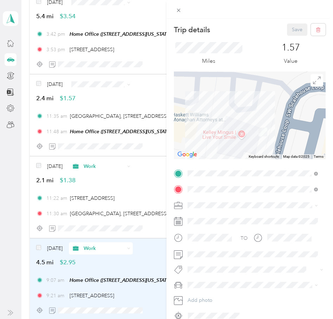
drag, startPoint x: 242, startPoint y: 125, endPoint x: 267, endPoint y: 118, distance: 26.5
click at [267, 118] on div at bounding box center [250, 116] width 152 height 88
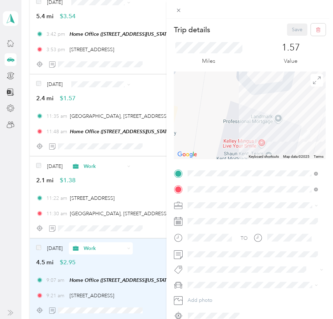
drag, startPoint x: 230, startPoint y: 122, endPoint x: 209, endPoint y: 96, distance: 33.6
click at [209, 96] on div at bounding box center [250, 116] width 152 height 88
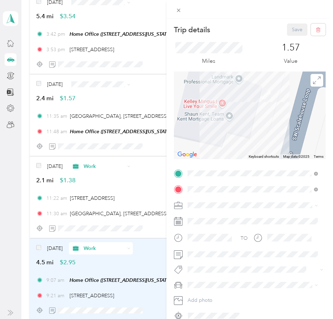
drag, startPoint x: 249, startPoint y: 130, endPoint x: 217, endPoint y: 99, distance: 44.9
click at [217, 99] on div at bounding box center [250, 116] width 152 height 88
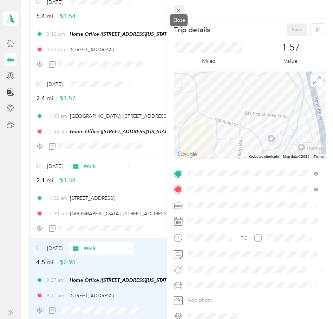
click at [177, 12] on icon at bounding box center [178, 10] width 6 height 6
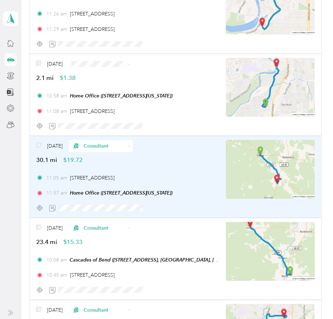
scroll to position [7121, 0]
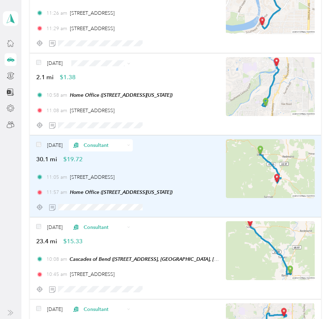
click at [119, 145] on span "Consultant" at bounding box center [103, 145] width 41 height 7
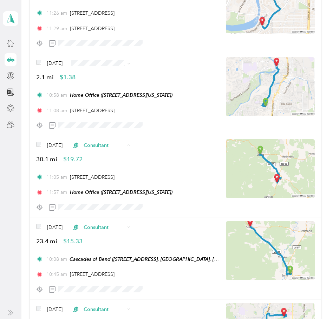
click at [112, 161] on span "Work" at bounding box center [121, 158] width 42 height 7
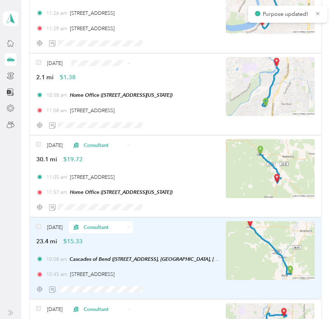
click at [116, 222] on div "Consultant" at bounding box center [101, 227] width 64 height 12
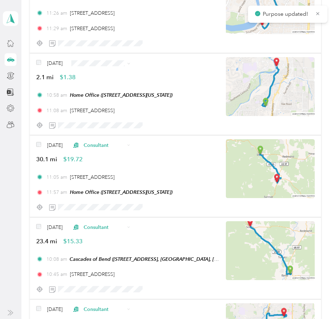
click at [113, 129] on span "Work" at bounding box center [121, 128] width 42 height 7
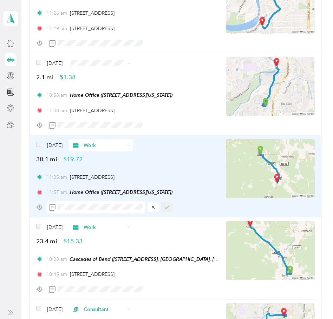
click at [166, 207] on icon "button" at bounding box center [166, 207] width 5 height 5
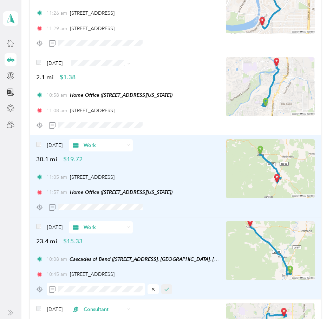
click at [165, 290] on icon "button" at bounding box center [167, 289] width 4 height 3
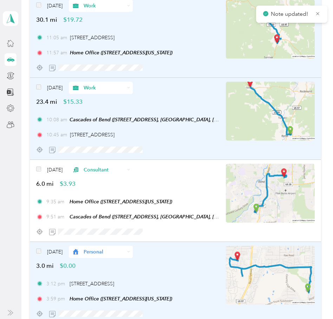
scroll to position [7261, 0]
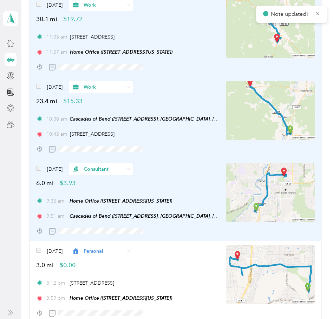
click at [110, 170] on span "Consultant" at bounding box center [103, 169] width 41 height 7
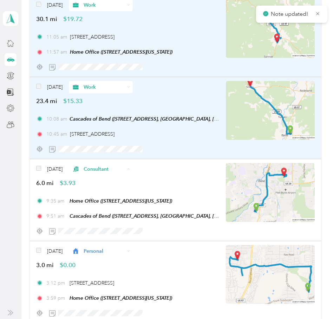
click at [114, 182] on span "Work" at bounding box center [121, 182] width 42 height 7
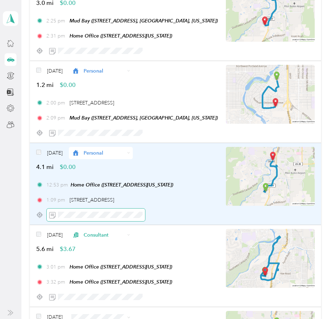
scroll to position [7717, 0]
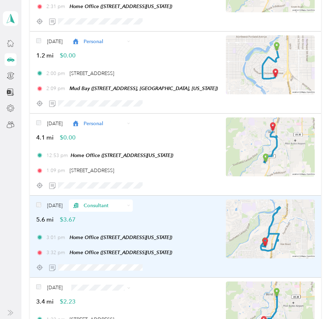
click at [101, 206] on span "Consultant" at bounding box center [103, 205] width 41 height 7
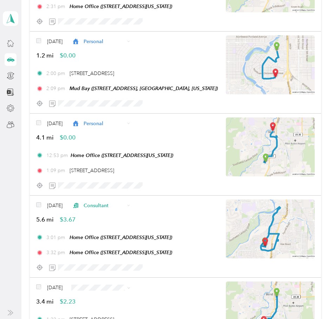
click at [113, 220] on span "Work" at bounding box center [119, 218] width 42 height 7
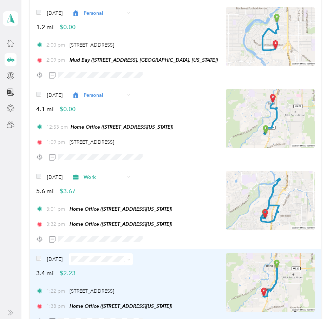
scroll to position [7787, 0]
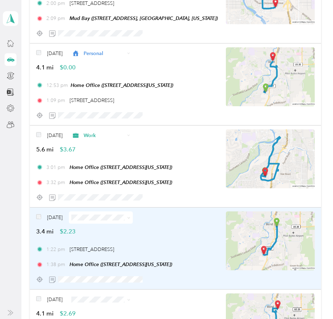
click at [270, 227] on img at bounding box center [270, 241] width 89 height 59
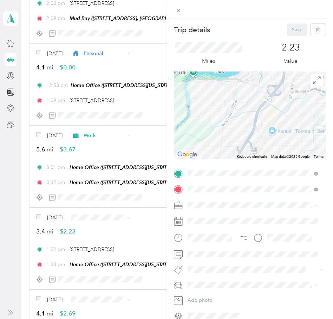
drag, startPoint x: 269, startPoint y: 94, endPoint x: 232, endPoint y: 148, distance: 65.4
click at [233, 148] on div at bounding box center [250, 116] width 152 height 88
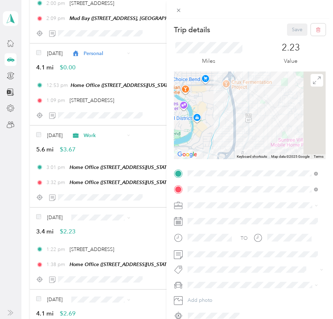
drag, startPoint x: 249, startPoint y: 105, endPoint x: 226, endPoint y: 134, distance: 37.7
click at [205, 155] on div at bounding box center [250, 116] width 152 height 88
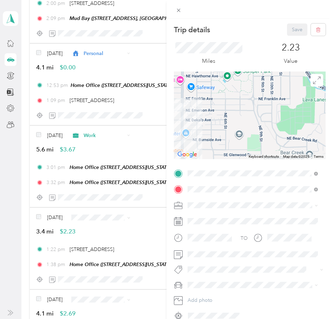
drag, startPoint x: 205, startPoint y: 122, endPoint x: 231, endPoint y: 138, distance: 30.3
click at [231, 138] on div at bounding box center [250, 116] width 152 height 88
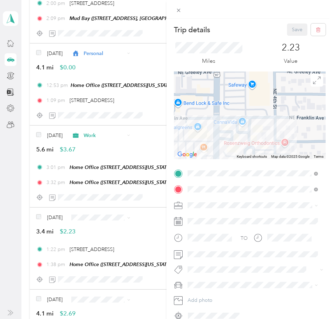
drag, startPoint x: 242, startPoint y: 155, endPoint x: 273, endPoint y: 110, distance: 53.7
click at [275, 114] on div "Keyboard shortcuts Map Data Map data ©2025 Google Map data ©2025 Google 50 m Cl…" at bounding box center [250, 116] width 152 height 88
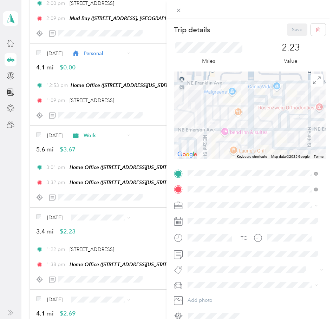
drag, startPoint x: 238, startPoint y: 134, endPoint x: 274, endPoint y: 97, distance: 51.6
click at [274, 97] on div at bounding box center [250, 116] width 152 height 88
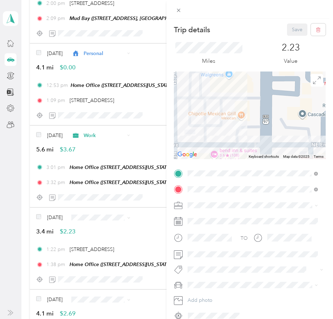
drag, startPoint x: 247, startPoint y: 130, endPoint x: 258, endPoint y: 130, distance: 11.2
click at [258, 130] on div at bounding box center [250, 116] width 152 height 88
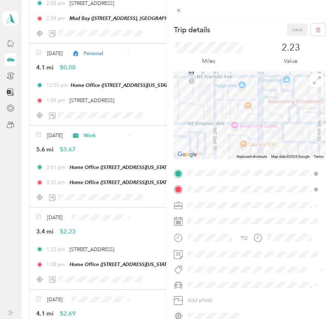
drag, startPoint x: 199, startPoint y: 103, endPoint x: 220, endPoint y: 107, distance: 22.2
click at [220, 107] on div at bounding box center [250, 116] width 152 height 88
click at [177, 10] on icon at bounding box center [178, 10] width 6 height 6
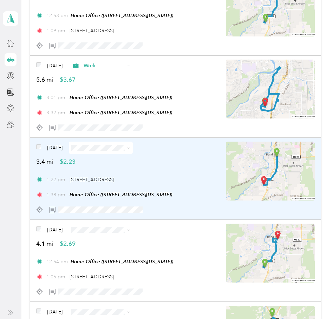
scroll to position [7857, 0]
click at [112, 142] on span at bounding box center [101, 147] width 64 height 12
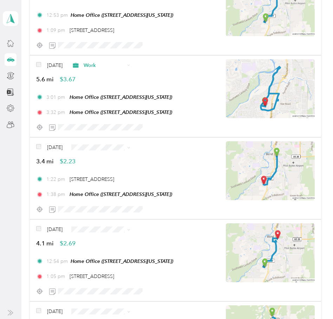
click at [115, 175] on span "Personal" at bounding box center [119, 172] width 42 height 7
click at [126, 142] on span "Personal" at bounding box center [119, 142] width 42 height 7
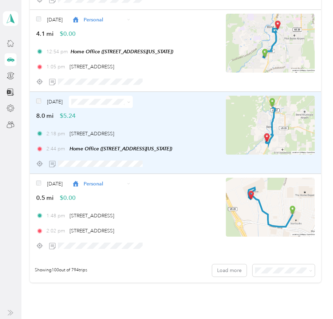
scroll to position [8068, 0]
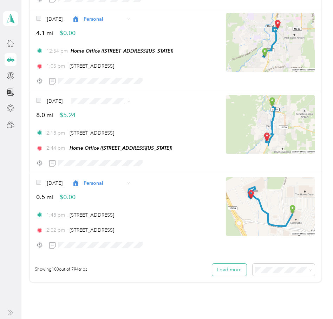
click at [220, 270] on button "Load more" at bounding box center [229, 270] width 34 height 12
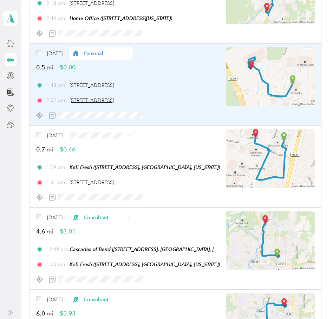
scroll to position [8208, 0]
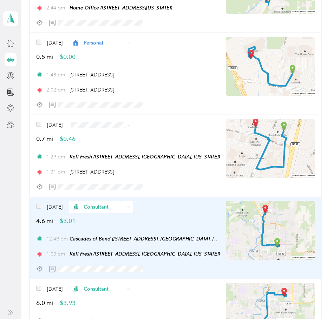
click at [106, 209] on span "Consultant" at bounding box center [103, 206] width 41 height 7
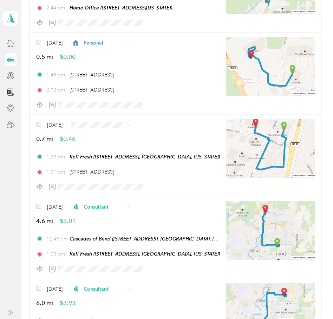
click at [110, 217] on span "Work" at bounding box center [119, 219] width 42 height 7
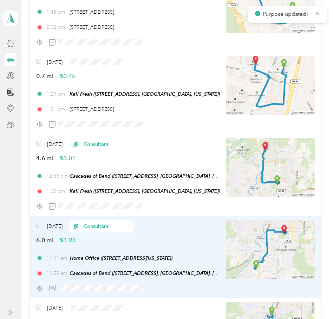
scroll to position [8278, 0]
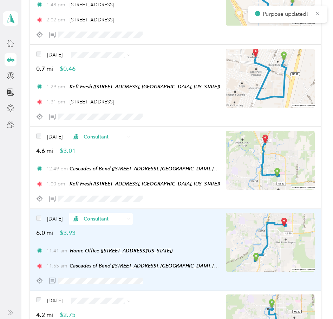
click at [106, 223] on div "Consultant" at bounding box center [101, 219] width 64 height 12
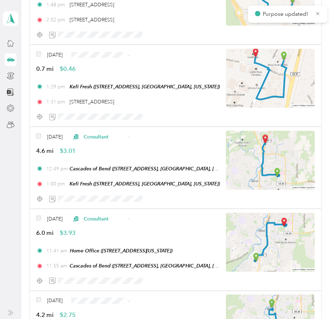
click at [113, 119] on span "Work" at bounding box center [119, 119] width 42 height 7
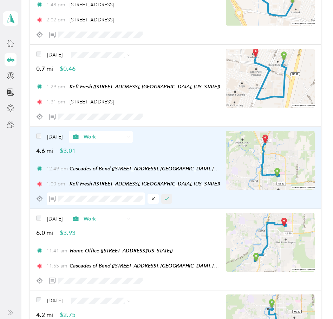
click at [164, 197] on icon "button" at bounding box center [166, 198] width 5 height 5
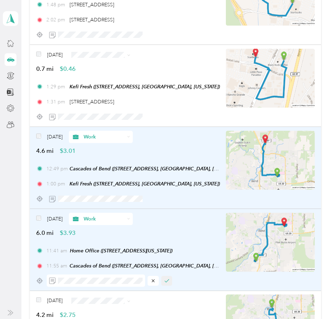
click at [164, 281] on icon "button" at bounding box center [166, 281] width 5 height 5
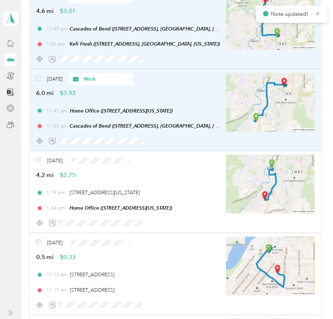
scroll to position [8419, 0]
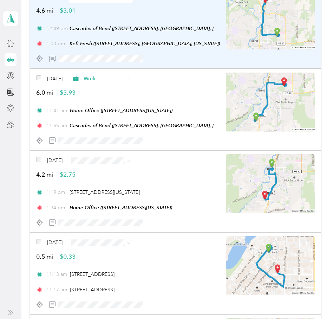
click at [117, 200] on li "Consultant" at bounding box center [112, 198] width 64 height 12
click at [119, 170] on span "Consultant" at bounding box center [119, 168] width 42 height 7
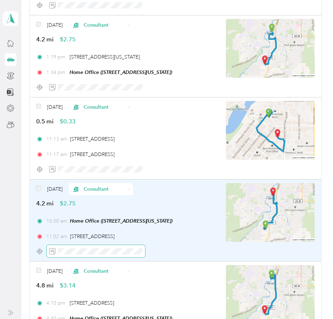
scroll to position [8559, 0]
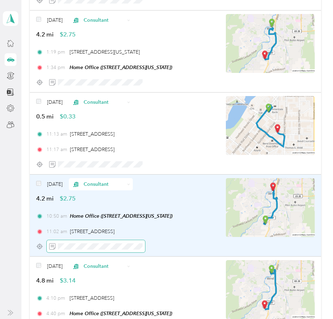
click at [74, 243] on span at bounding box center [96, 246] width 98 height 12
click at [55, 252] on span at bounding box center [96, 246] width 98 height 12
click at [170, 245] on button "button" at bounding box center [166, 247] width 11 height 10
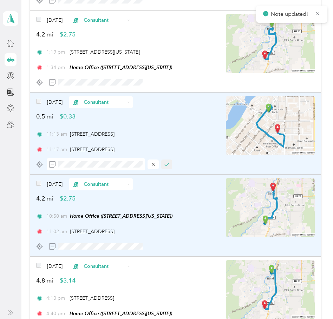
click at [166, 163] on icon "button" at bounding box center [166, 164] width 5 height 5
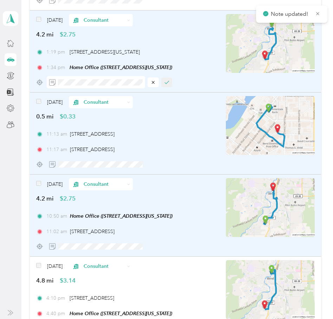
click at [168, 81] on icon "button" at bounding box center [167, 82] width 4 height 3
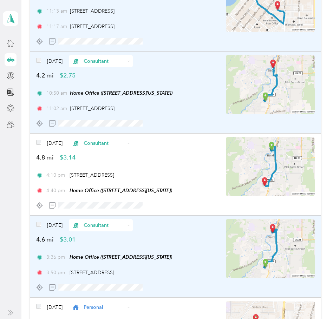
scroll to position [8699, 0]
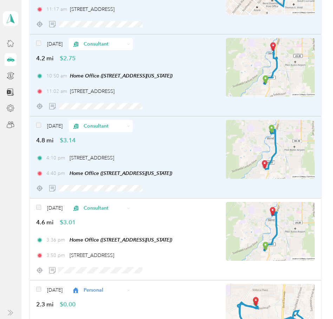
click at [107, 127] on span "Consultant" at bounding box center [103, 125] width 41 height 7
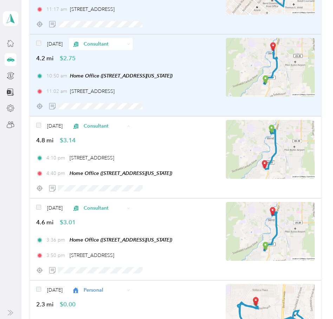
click at [115, 138] on span "Work" at bounding box center [119, 138] width 42 height 7
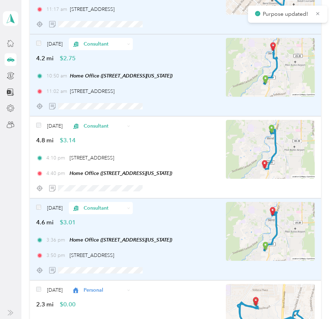
click at [107, 212] on span "Consultant" at bounding box center [103, 208] width 41 height 7
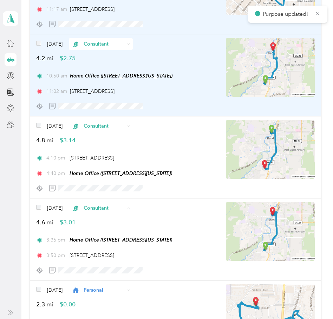
click at [111, 221] on span "Work" at bounding box center [119, 220] width 42 height 7
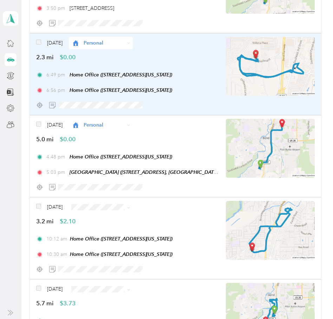
scroll to position [8980, 0]
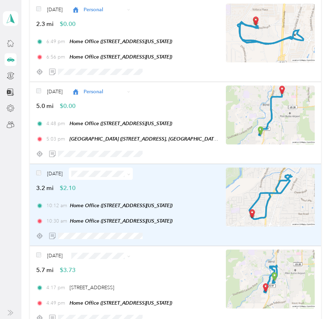
click at [286, 194] on img at bounding box center [270, 197] width 89 height 59
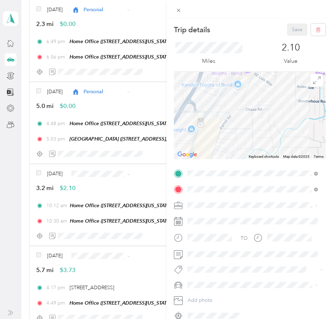
drag, startPoint x: 254, startPoint y: 98, endPoint x: 253, endPoint y: 121, distance: 23.9
click at [255, 134] on div at bounding box center [250, 116] width 152 height 88
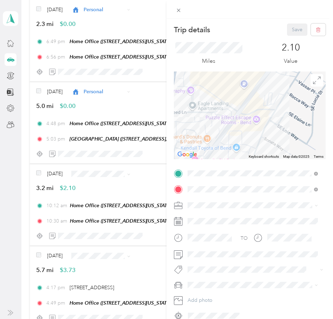
drag, startPoint x: 263, startPoint y: 120, endPoint x: 276, endPoint y: 139, distance: 23.4
click at [276, 140] on div at bounding box center [250, 116] width 152 height 88
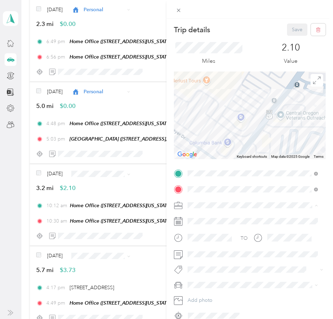
click at [208, 233] on li "Personal" at bounding box center [252, 230] width 135 height 12
click at [289, 29] on button "Save" at bounding box center [297, 30] width 20 height 12
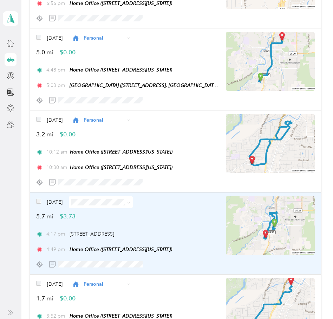
scroll to position [9050, 0]
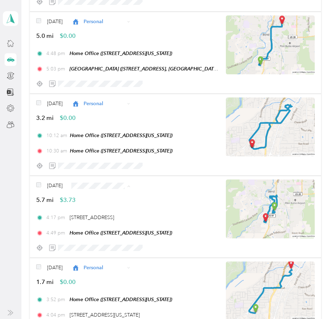
click at [115, 207] on span "Personal" at bounding box center [119, 210] width 42 height 7
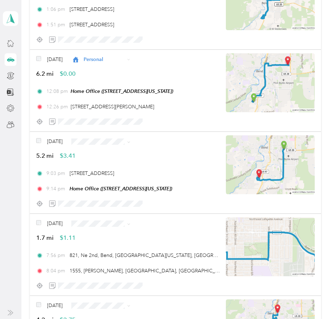
scroll to position [9541, 0]
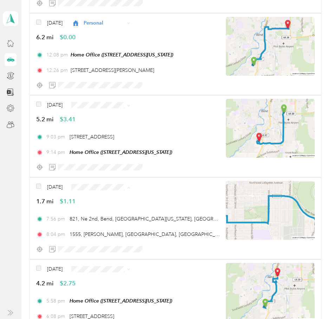
click at [114, 212] on span "Personal" at bounding box center [119, 212] width 42 height 7
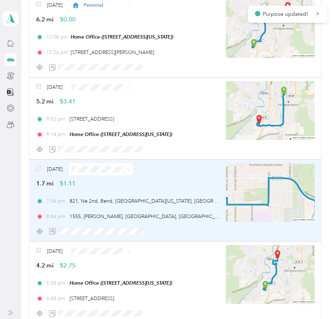
scroll to position [9576, 0]
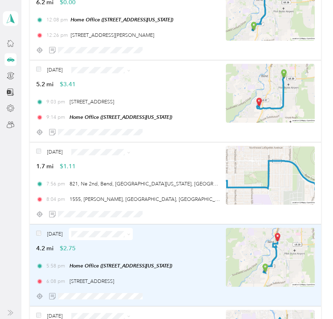
click at [87, 229] on span at bounding box center [101, 234] width 64 height 12
click at [121, 148] on span "Personal" at bounding box center [119, 147] width 42 height 7
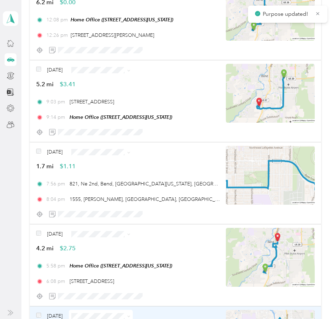
scroll to position [9646, 0]
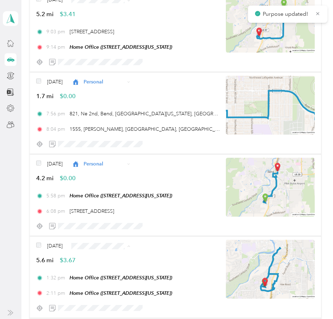
click at [118, 160] on span "Personal" at bounding box center [119, 159] width 42 height 7
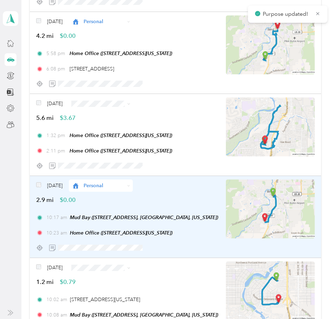
scroll to position [9892, 0]
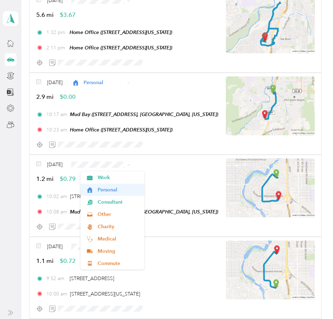
click at [120, 189] on span "Personal" at bounding box center [119, 189] width 42 height 7
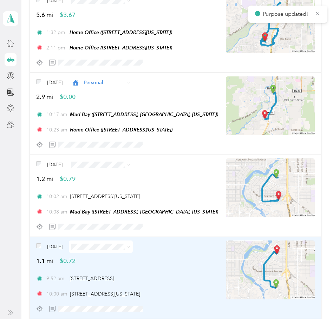
click at [99, 252] on span at bounding box center [101, 247] width 64 height 12
click at [99, 250] on span at bounding box center [101, 247] width 64 height 12
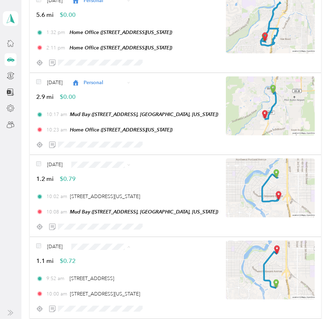
click at [108, 156] on li "Personal" at bounding box center [112, 160] width 64 height 12
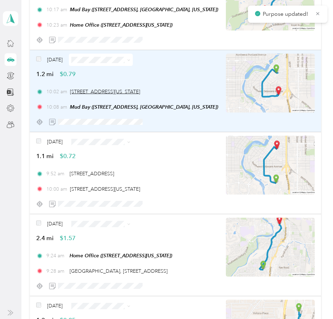
scroll to position [9997, 0]
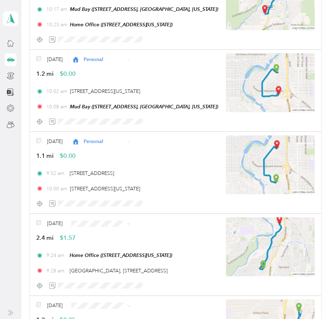
click at [116, 138] on span "Personal" at bounding box center [119, 136] width 42 height 7
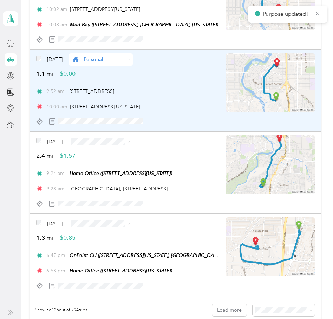
scroll to position [10102, 0]
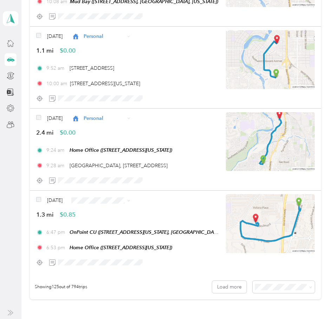
click at [119, 225] on span "Personal" at bounding box center [119, 225] width 42 height 7
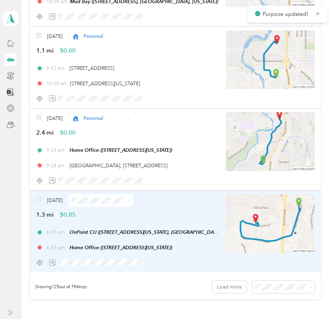
click at [296, 219] on img at bounding box center [270, 223] width 89 height 59
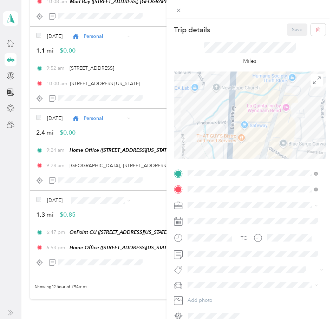
drag, startPoint x: 294, startPoint y: 122, endPoint x: 288, endPoint y: 147, distance: 25.4
click at [288, 147] on div at bounding box center [250, 116] width 152 height 88
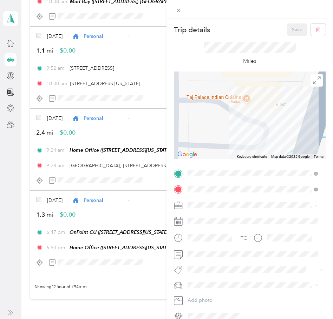
drag, startPoint x: 240, startPoint y: 110, endPoint x: 294, endPoint y: 125, distance: 56.1
click at [294, 125] on div at bounding box center [250, 116] width 152 height 88
click at [242, 99] on div at bounding box center [250, 116] width 152 height 88
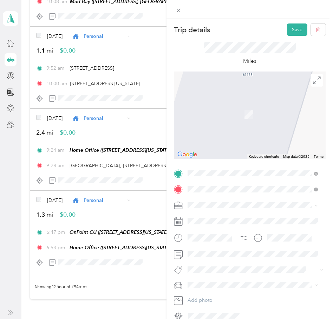
click at [246, 206] on li "[STREET_ADDRESS][US_STATE]" at bounding box center [252, 199] width 135 height 14
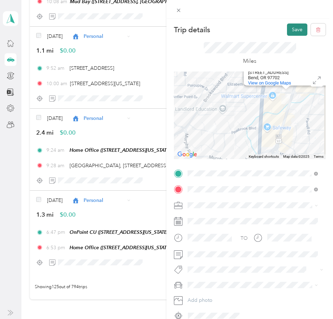
click at [292, 30] on button "Save" at bounding box center [297, 30] width 20 height 12
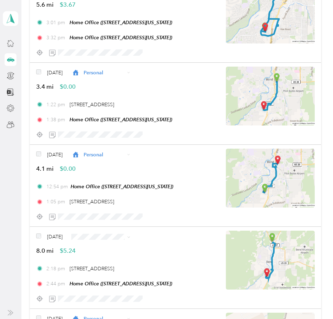
scroll to position [7787, 0]
